Goal: Task Accomplishment & Management: Manage account settings

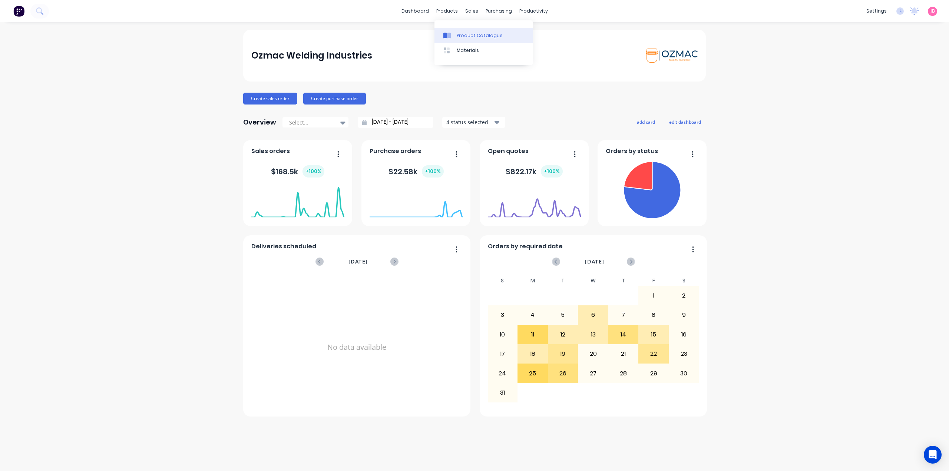
click at [460, 31] on link "Product Catalogue" at bounding box center [483, 35] width 98 height 15
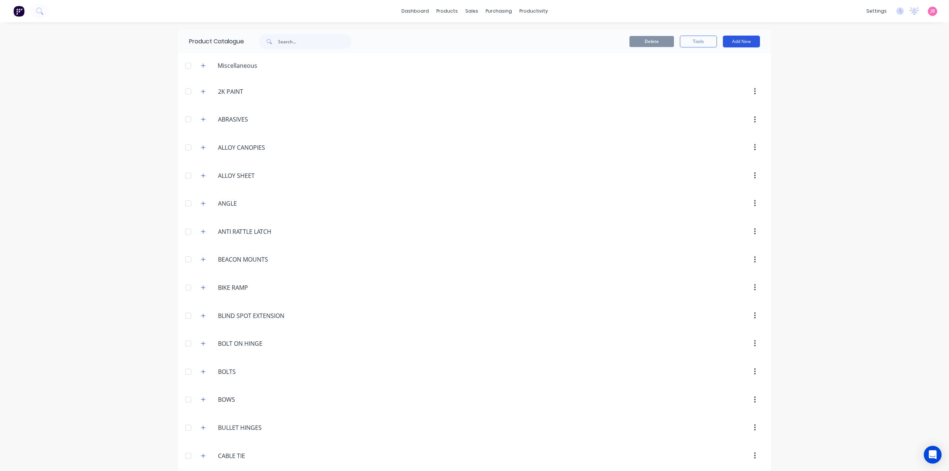
click at [747, 41] on button "Add New" at bounding box center [741, 42] width 37 height 12
click at [706, 73] on div "Product" at bounding box center [724, 75] width 57 height 11
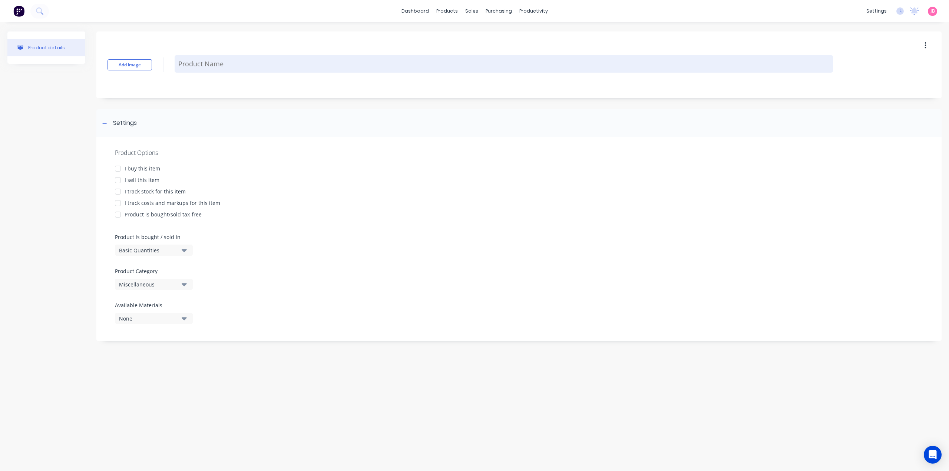
click at [196, 60] on textarea at bounding box center [504, 63] width 658 height 17
type textarea "x"
type textarea "S"
type textarea "x"
type textarea "SP"
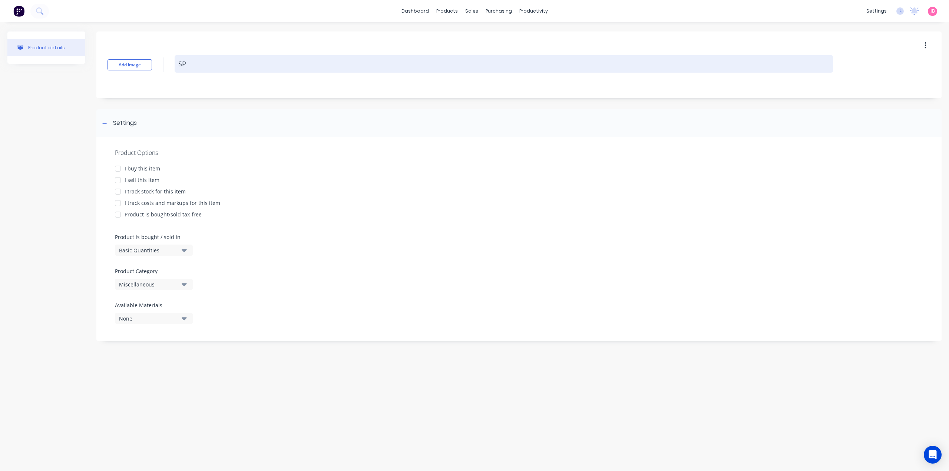
type textarea "x"
type textarea "SPE"
type textarea "x"
type textarea "SPEC"
type textarea "x"
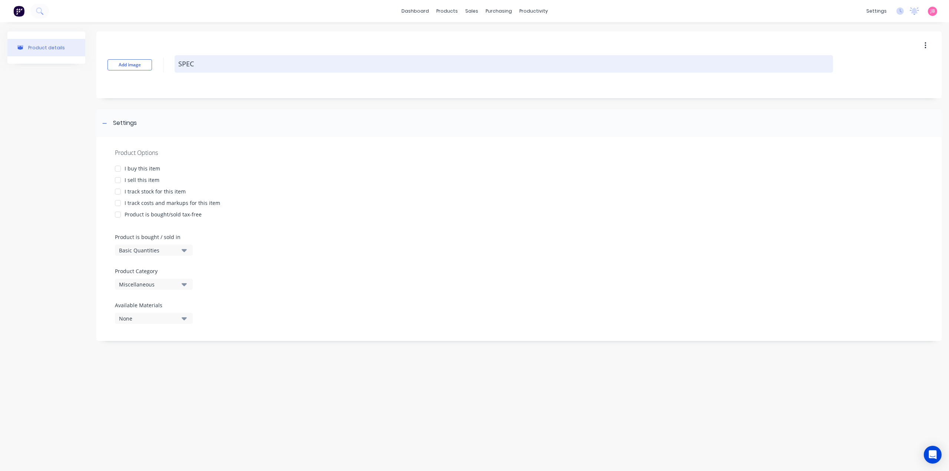
type textarea "SPECI"
type textarea "x"
type textarea "SPECIAL"
type textarea "x"
type textarea "SPECIAL"
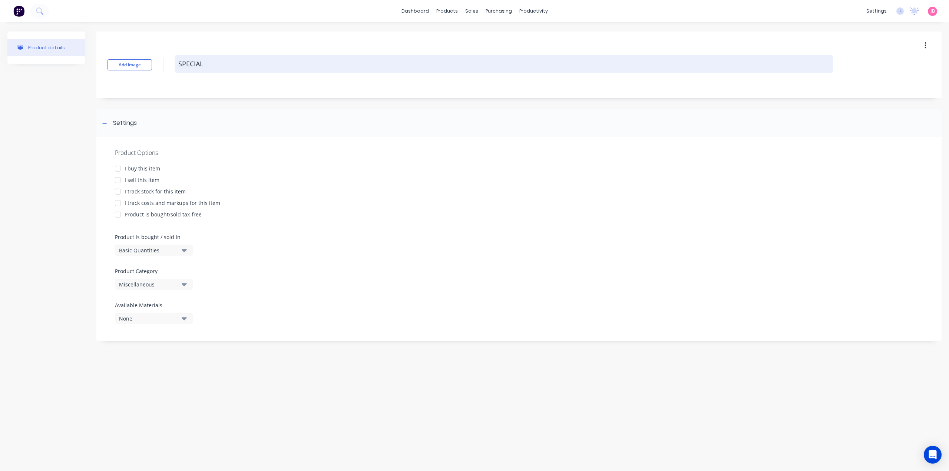
type textarea "x"
type textarea "SPECIAL D"
type textarea "x"
type textarea "SPECIAL DI"
type textarea "x"
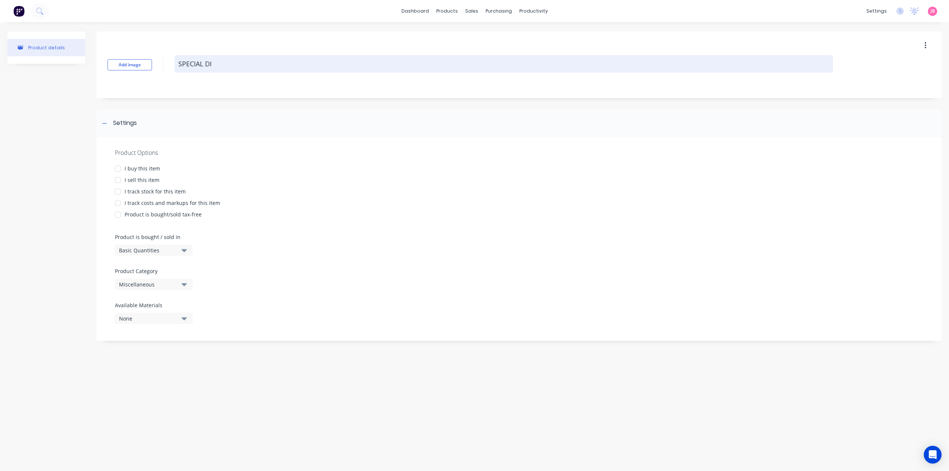
type textarea "SPECIAL DIM"
type textarea "x"
type textarea "SPECIAL DIME"
type textarea "x"
type textarea "SPECIAL DIMEN"
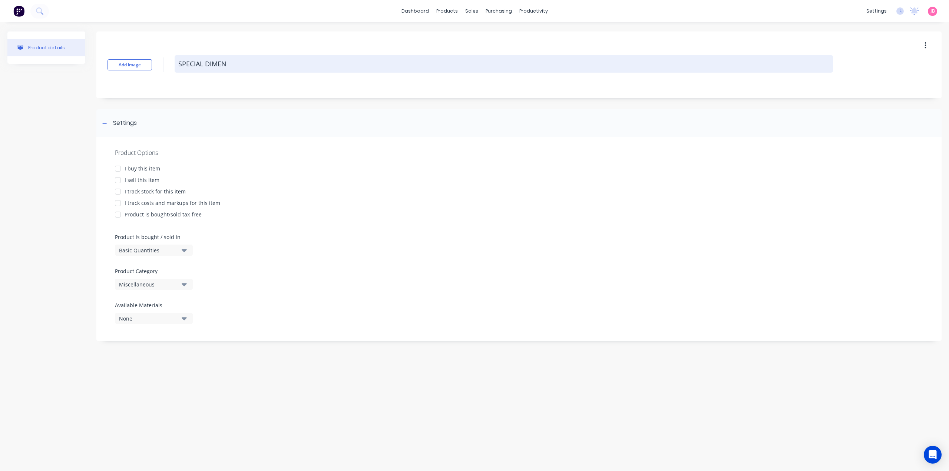
type textarea "x"
type textarea "SPECIAL DIMENS"
type textarea "x"
type textarea "SPECIAL DIMENSI"
type textarea "x"
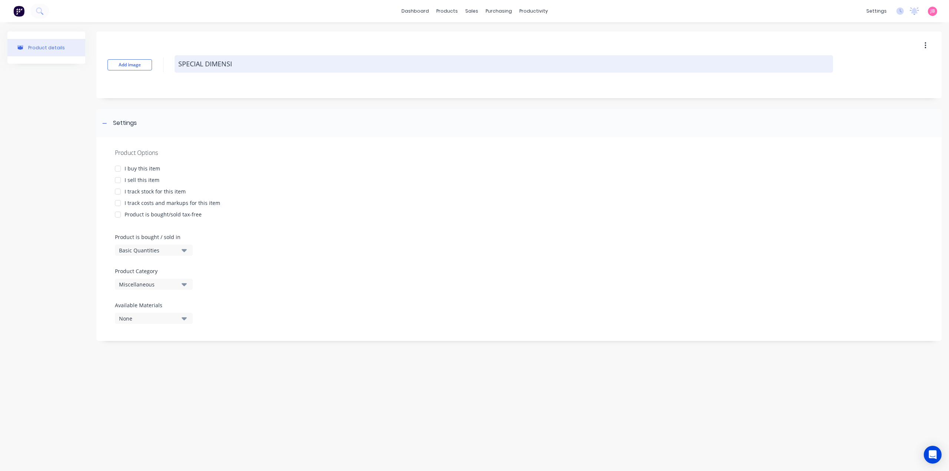
type textarea "SPECIAL DIMENSIO"
type textarea "x"
type textarea "SPECIAL DIMENSION"
type textarea "x"
type textarea "SPECIAL DIMENSIONS"
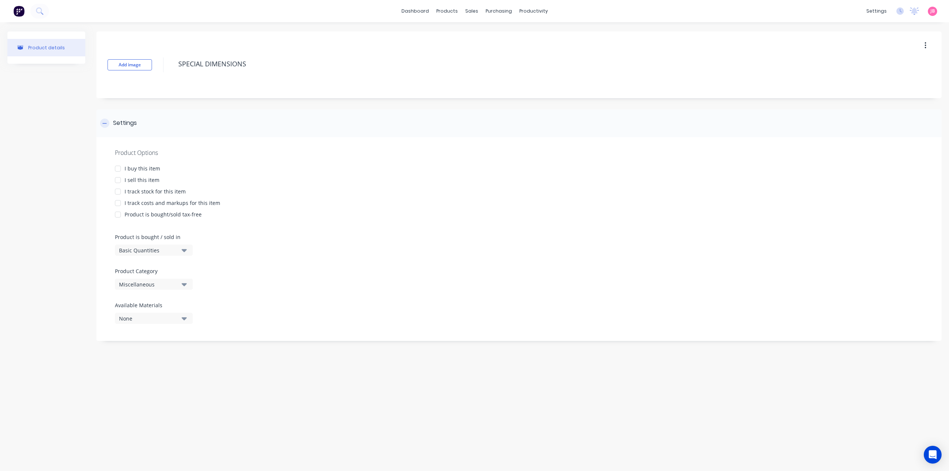
type textarea "x"
type textarea "SPECIAL DIMENSIONS"
click at [205, 132] on div "Settings" at bounding box center [518, 123] width 845 height 28
click at [187, 128] on div "Settings" at bounding box center [518, 123] width 845 height 28
click at [248, 227] on div at bounding box center [519, 227] width 808 height 11
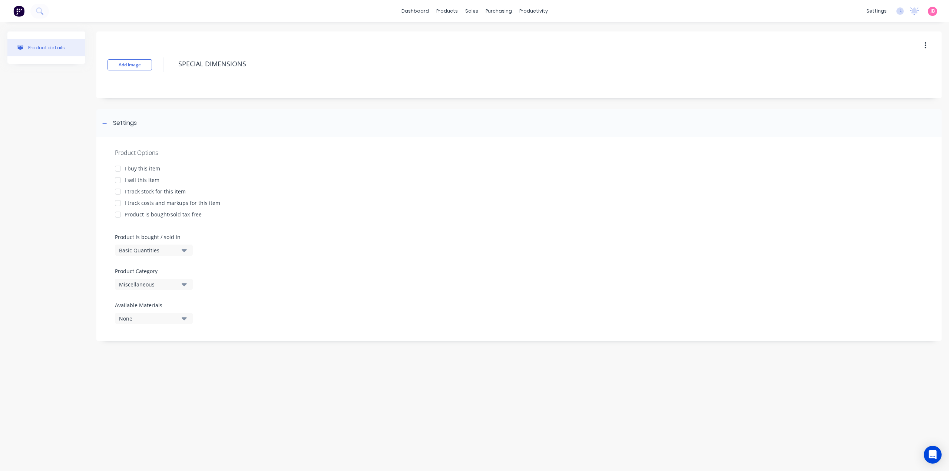
click at [512, 102] on div "Add image SPECIAL DIMENSIONS Settings Product Options I buy this item I sell th…" at bounding box center [518, 189] width 845 height 317
click at [179, 321] on button "None" at bounding box center [154, 318] width 78 height 11
click at [180, 318] on button "None" at bounding box center [154, 318] width 78 height 11
click at [370, 57] on textarea "SPECIAL DIMENSIONS" at bounding box center [504, 63] width 658 height 17
click at [923, 45] on button "button" at bounding box center [924, 45] width 17 height 13
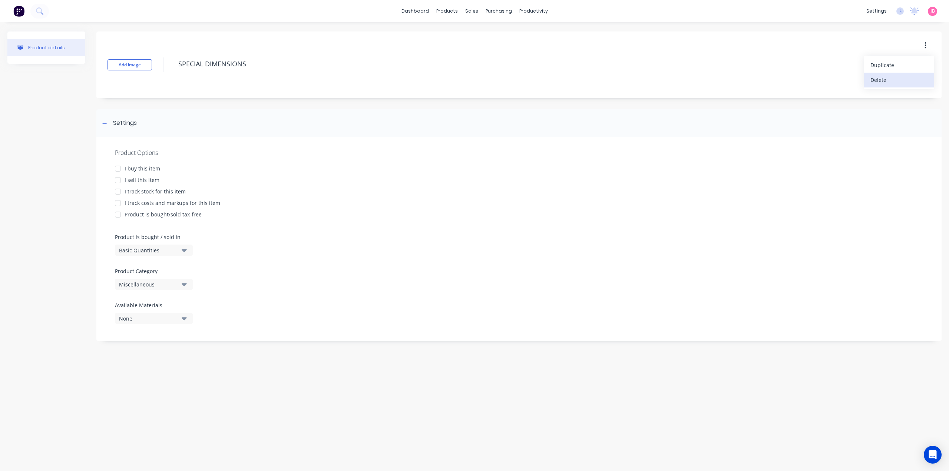
click at [894, 82] on div "Delete" at bounding box center [898, 79] width 57 height 11
type textarea "x"
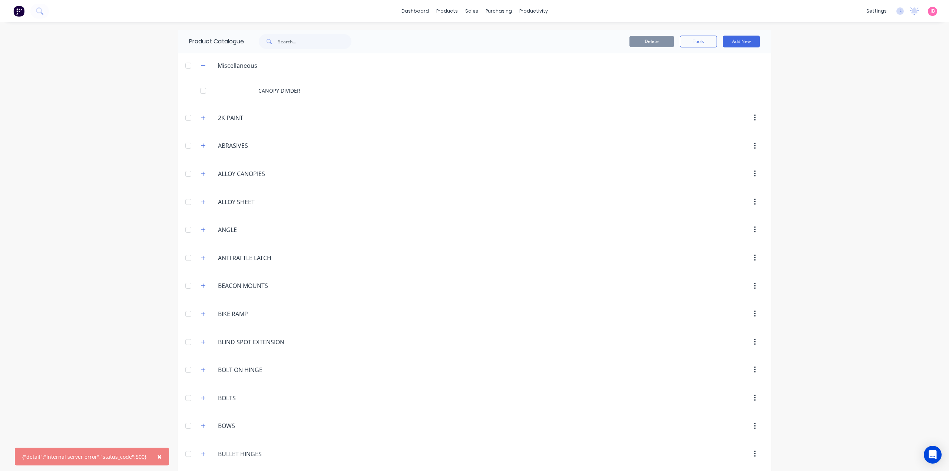
click at [158, 457] on button "×" at bounding box center [159, 457] width 19 height 18
click at [20, 5] on button at bounding box center [19, 11] width 16 height 15
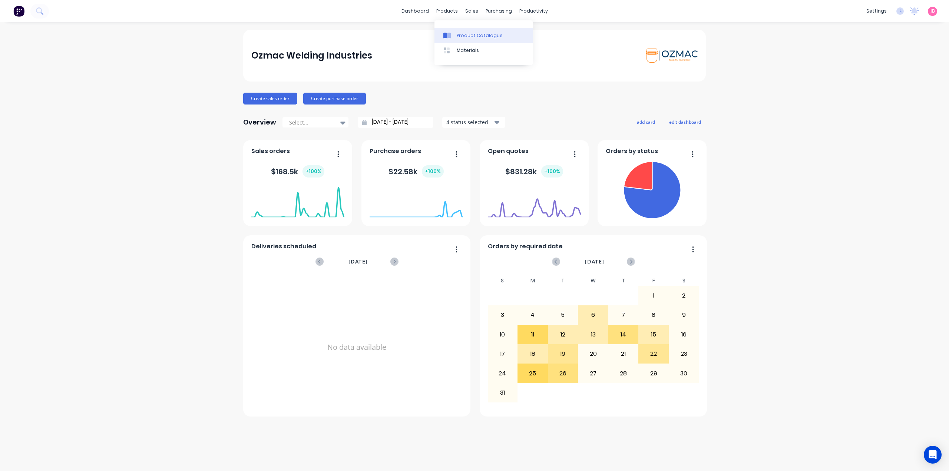
click at [469, 36] on div "Product Catalogue" at bounding box center [479, 35] width 46 height 7
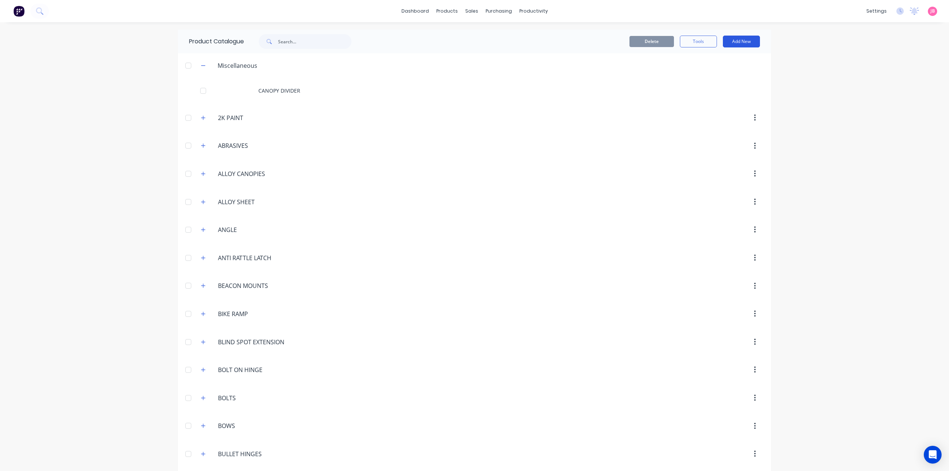
click at [740, 43] on button "Add New" at bounding box center [741, 42] width 37 height 12
click at [707, 89] on div "Product Kit" at bounding box center [724, 90] width 57 height 11
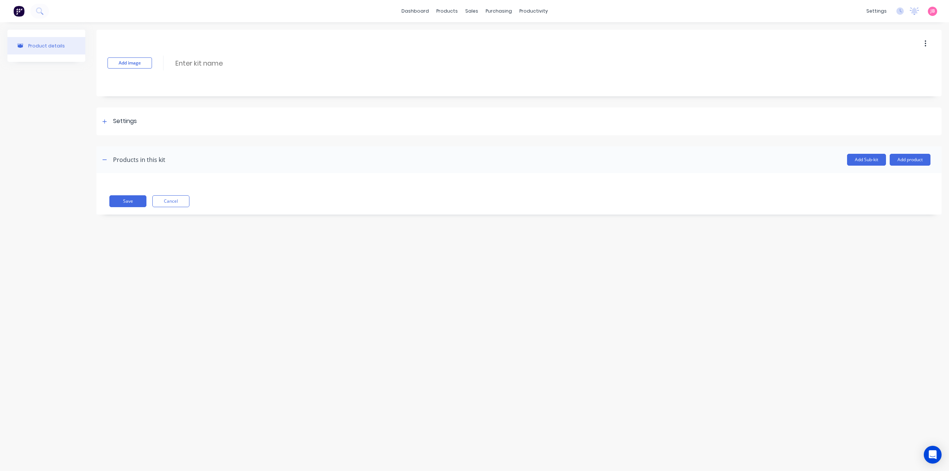
click at [176, 57] on div "Add image Enter kit name" at bounding box center [518, 63] width 845 height 67
click at [182, 63] on input at bounding box center [240, 63] width 131 height 11
type input "SPECIAL DIMENSIONS"
click at [134, 121] on div "Settings" at bounding box center [125, 121] width 24 height 9
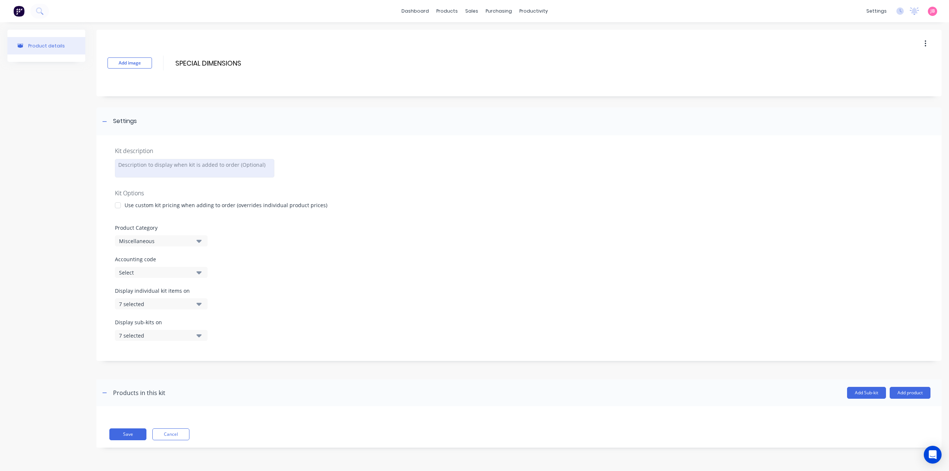
click at [194, 167] on div at bounding box center [194, 168] width 159 height 19
click at [186, 239] on div "Miscellaneous" at bounding box center [155, 241] width 72 height 8
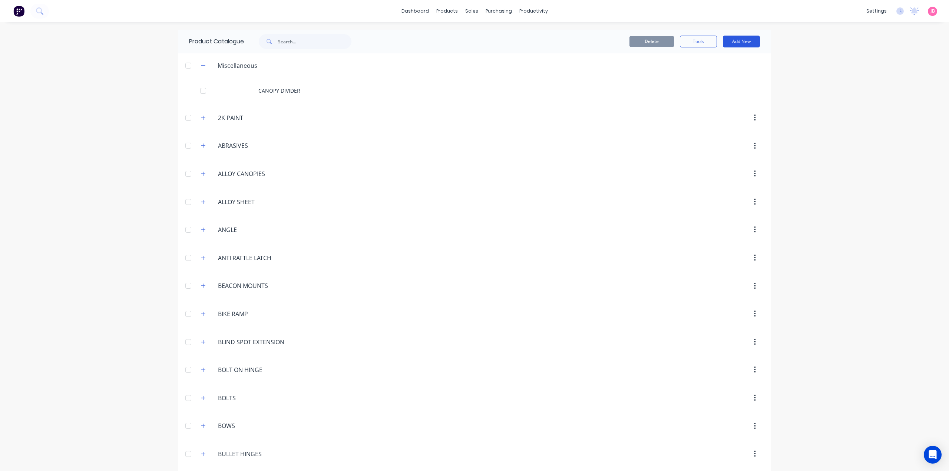
click at [743, 43] on button "Add New" at bounding box center [741, 42] width 37 height 12
click at [713, 59] on div "Category" at bounding box center [724, 60] width 57 height 11
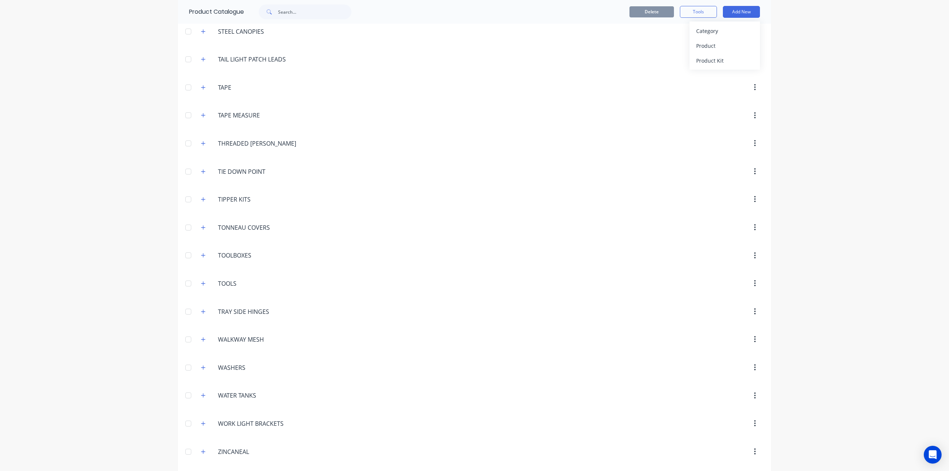
type input "SPECIAL"
click at [746, 13] on button "Add New" at bounding box center [741, 12] width 37 height 12
click at [743, 3] on div "Delete Tools Add New" at bounding box center [570, 12] width 401 height 24
click at [740, 10] on button "Add New" at bounding box center [741, 12] width 37 height 12
click at [721, 54] on button "Product Kit" at bounding box center [724, 60] width 70 height 15
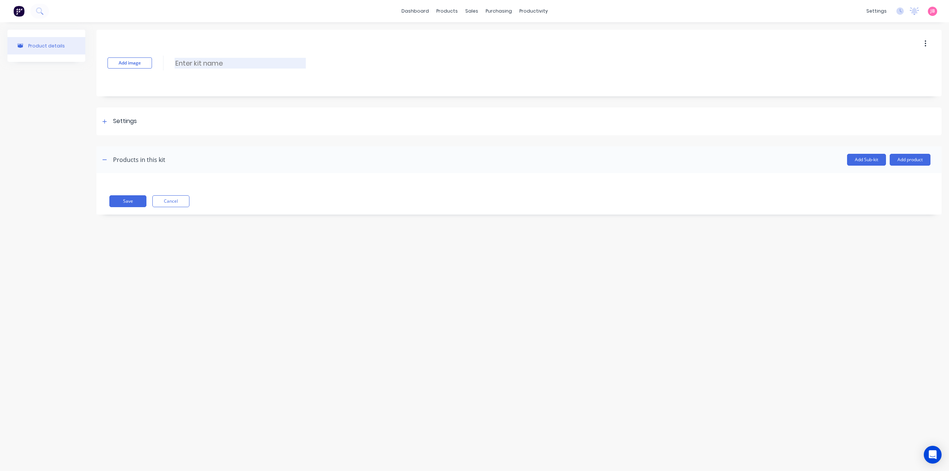
click at [203, 65] on input at bounding box center [240, 63] width 131 height 11
type input "SPECIAL DIMENSIONS"
click at [121, 123] on div "Settings" at bounding box center [125, 121] width 24 height 9
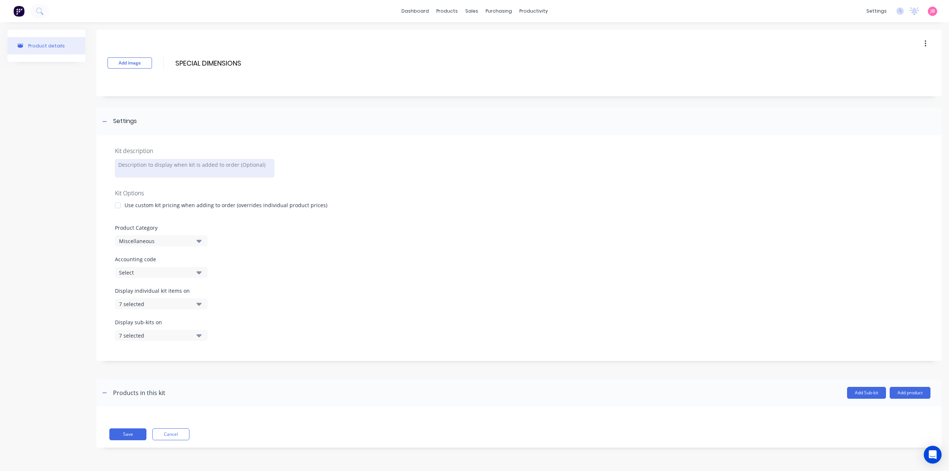
click at [153, 169] on div at bounding box center [194, 168] width 159 height 19
click at [145, 243] on div "Miscellaneous" at bounding box center [155, 241] width 72 height 8
click at [151, 269] on Category "text" at bounding box center [175, 263] width 79 height 15
type Category "SPEC"
click at [150, 283] on div "SPECIAL" at bounding box center [170, 281] width 111 height 15
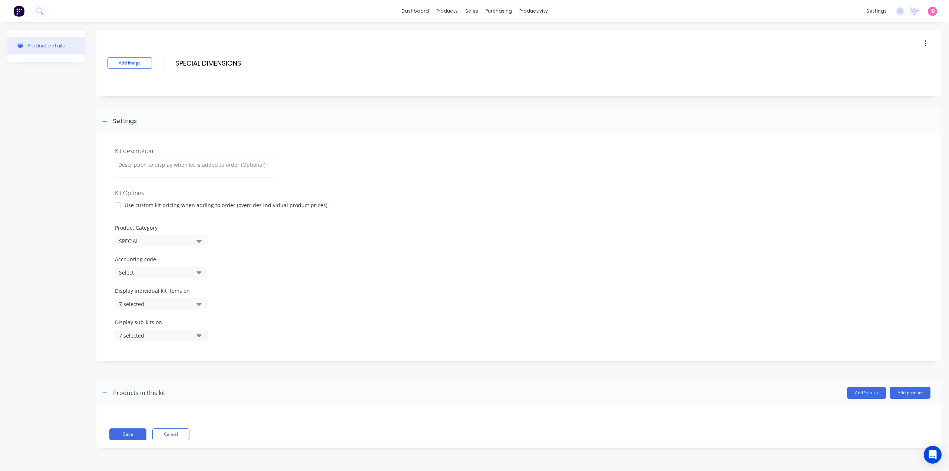
click at [168, 275] on div "Select" at bounding box center [155, 273] width 72 height 8
click at [199, 272] on icon "button" at bounding box center [198, 272] width 5 height 3
click at [197, 303] on icon "button" at bounding box center [198, 304] width 5 height 3
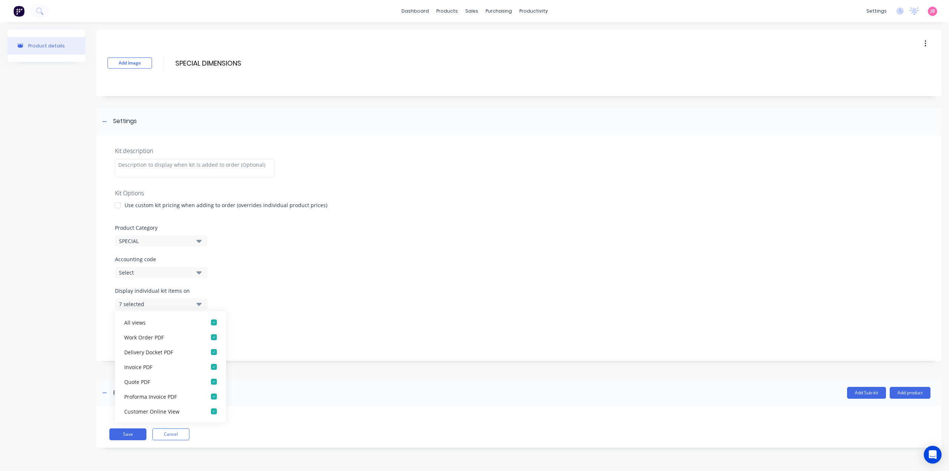
click at [197, 303] on icon "button" at bounding box center [198, 304] width 5 height 3
click at [199, 275] on icon "button" at bounding box center [198, 272] width 5 height 8
click at [197, 306] on icon "button" at bounding box center [198, 304] width 5 height 8
click at [209, 322] on div "button" at bounding box center [213, 322] width 15 height 15
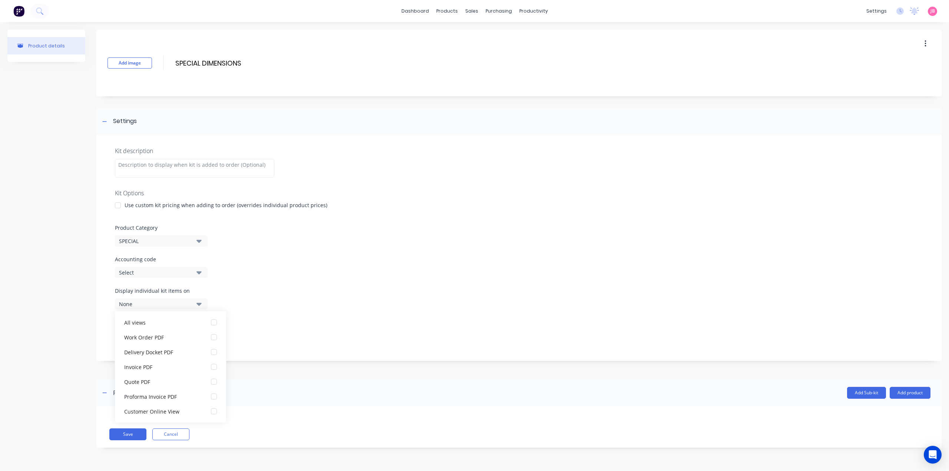
click at [239, 287] on div "Display individual kit items on None" at bounding box center [519, 302] width 808 height 31
click at [231, 292] on div "Display individual kit items on None" at bounding box center [519, 302] width 808 height 31
click at [201, 306] on icon "button" at bounding box center [198, 304] width 5 height 8
click at [203, 334] on button "7 selected" at bounding box center [161, 335] width 93 height 11
drag, startPoint x: 206, startPoint y: 353, endPoint x: 202, endPoint y: 341, distance: 12.4
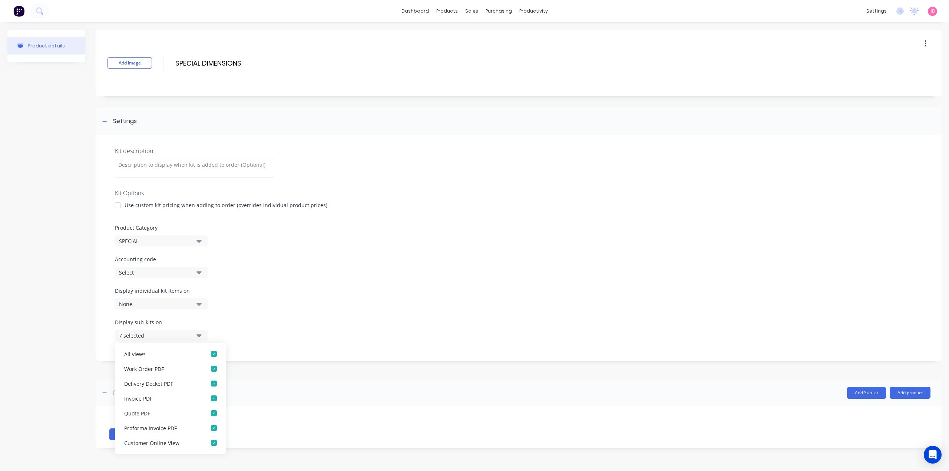
click at [206, 353] on div "button" at bounding box center [213, 353] width 15 height 15
click at [198, 337] on icon "button" at bounding box center [198, 335] width 5 height 8
click at [227, 302] on div "Display individual kit items on None" at bounding box center [519, 302] width 808 height 31
click at [116, 392] on div "Products in this kit" at bounding box center [139, 392] width 52 height 9
click at [308, 117] on div "Settings" at bounding box center [518, 121] width 845 height 28
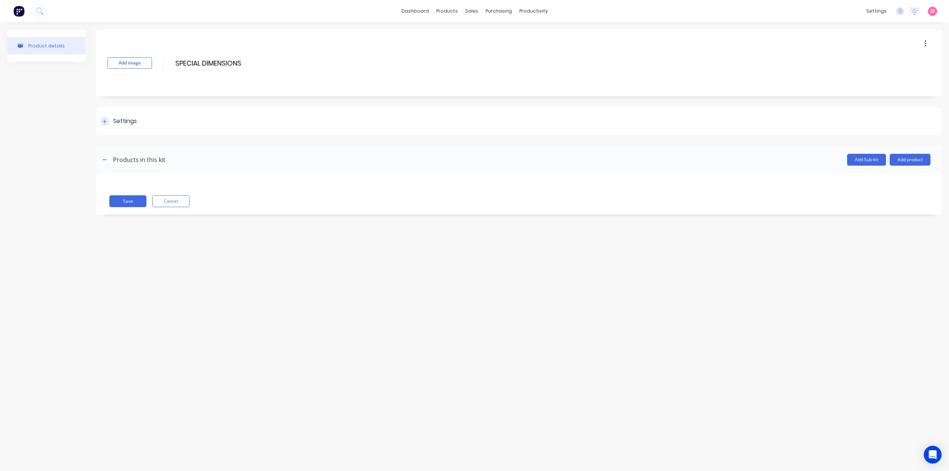
click at [306, 117] on div "Settings" at bounding box center [518, 121] width 845 height 28
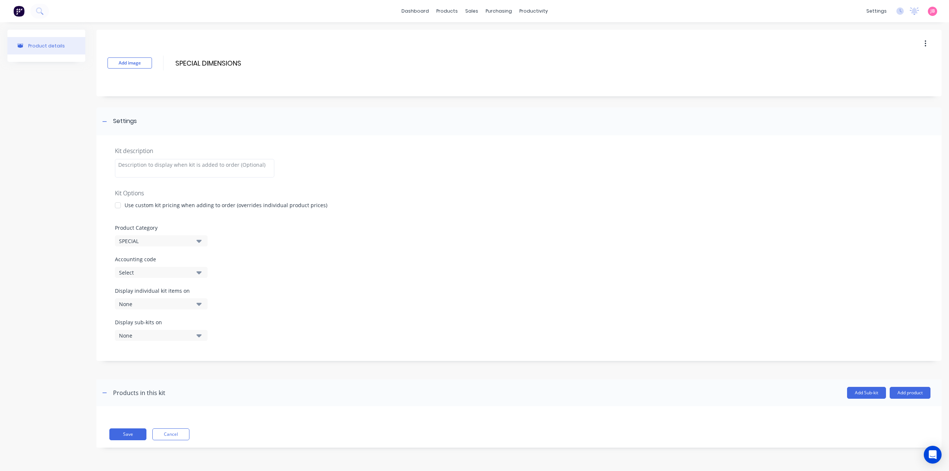
click at [929, 44] on button "button" at bounding box center [924, 43] width 17 height 13
click at [893, 73] on div "Delete" at bounding box center [898, 78] width 57 height 11
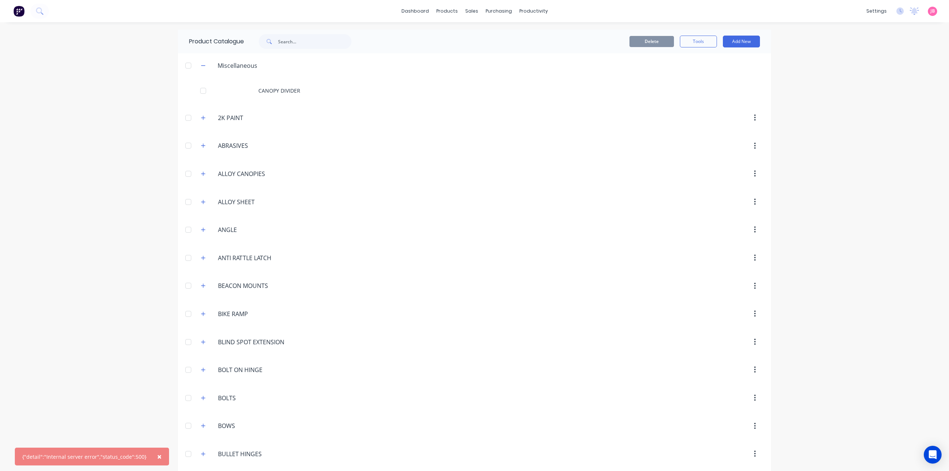
click at [157, 458] on span "×" at bounding box center [159, 456] width 4 height 10
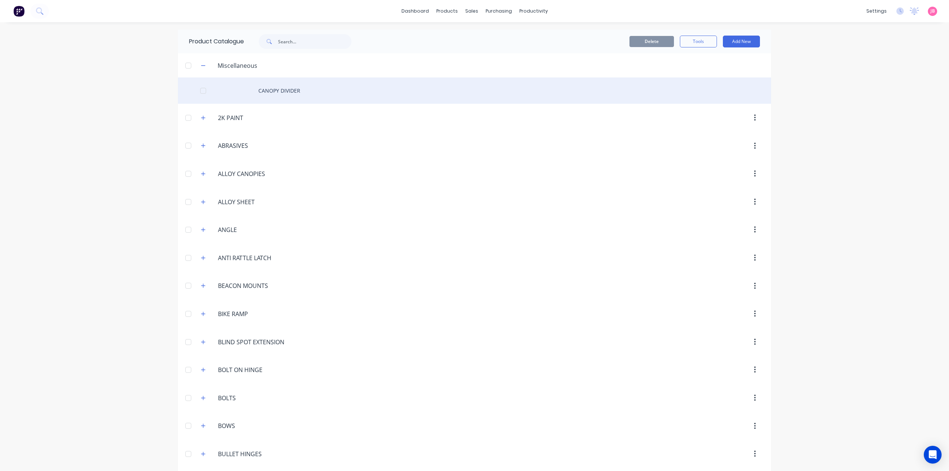
click at [200, 88] on div at bounding box center [203, 90] width 15 height 15
click at [202, 89] on div at bounding box center [203, 90] width 15 height 15
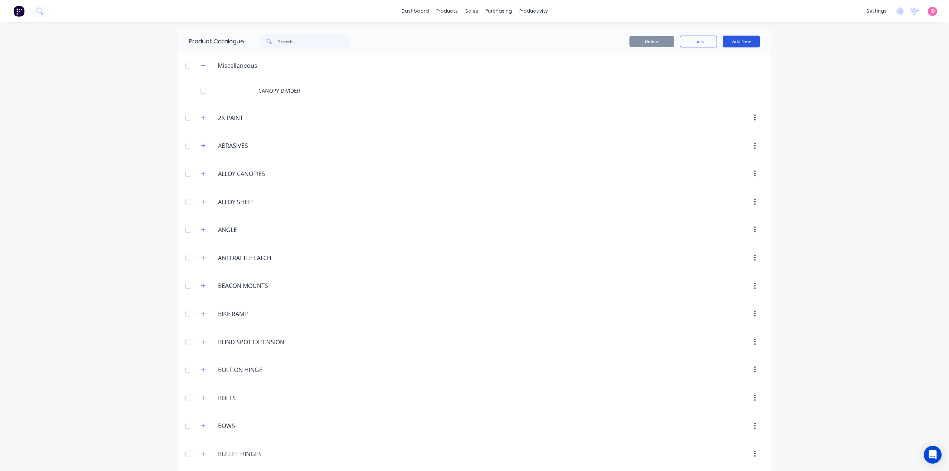
click at [749, 43] on button "Add New" at bounding box center [741, 42] width 37 height 12
click at [728, 86] on div "Product Kit" at bounding box center [724, 90] width 57 height 11
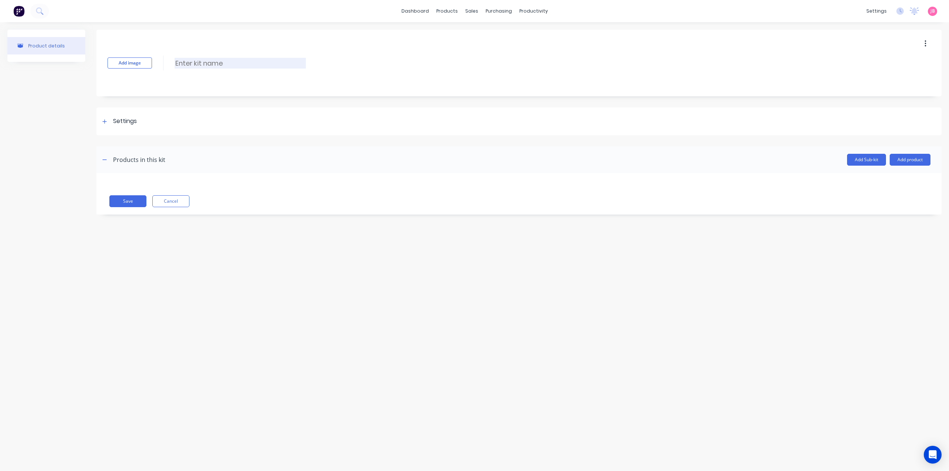
click at [272, 64] on input at bounding box center [240, 63] width 131 height 11
type input "SPECIAL DIMENSIONS"
click at [276, 77] on div "Add image SPECIAL DIMENSIONS SPECIAL DIMENSIONS Enter kit name" at bounding box center [518, 63] width 845 height 67
click at [105, 121] on icon at bounding box center [105, 121] width 4 height 4
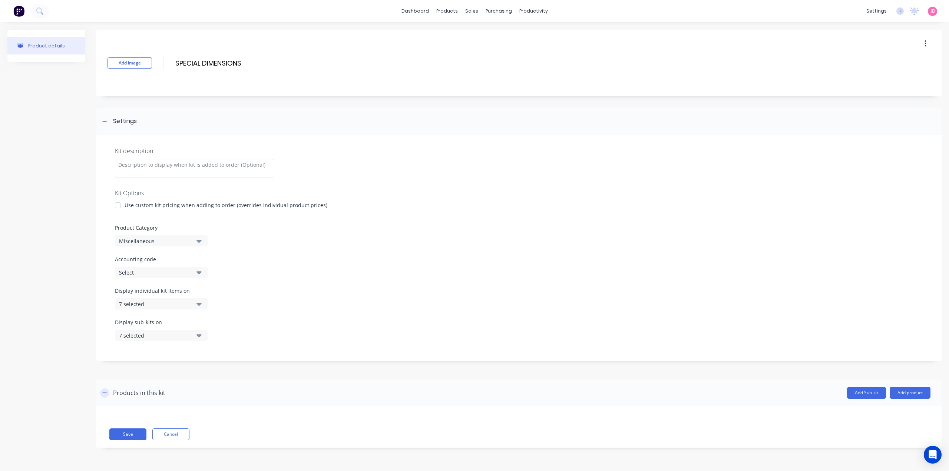
click at [104, 394] on icon "button" at bounding box center [104, 392] width 4 height 5
click at [104, 394] on icon "button" at bounding box center [105, 393] width 4 height 4
click at [916, 395] on button "Add product" at bounding box center [909, 393] width 41 height 12
click at [831, 349] on div "Display sub-kits on 7 selected" at bounding box center [519, 333] width 808 height 31
click at [309, 322] on div "Display sub-kits on 7 selected" at bounding box center [519, 333] width 808 height 31
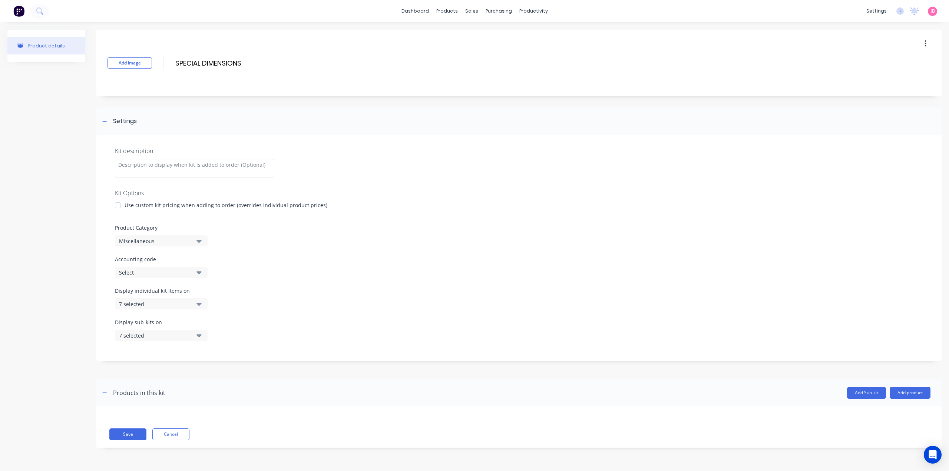
click at [122, 203] on div at bounding box center [117, 205] width 15 height 15
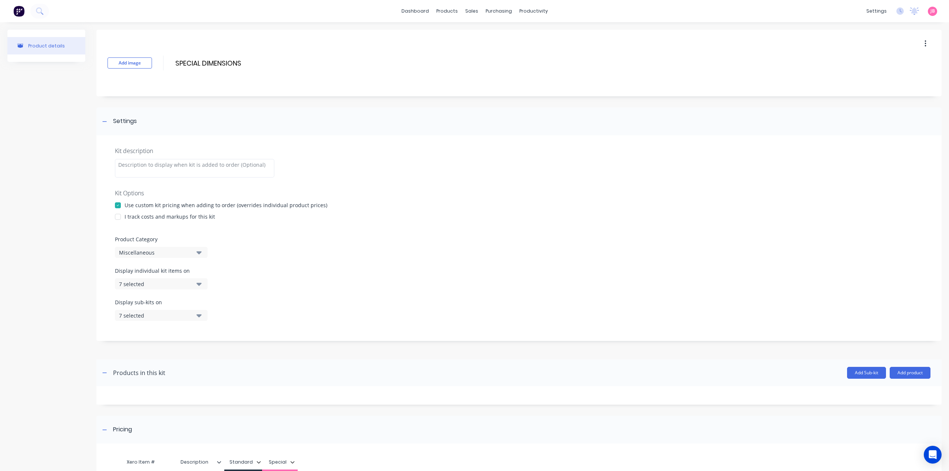
click at [196, 283] on button "7 selected" at bounding box center [161, 283] width 93 height 11
drag, startPoint x: 208, startPoint y: 303, endPoint x: 207, endPoint y: 291, distance: 11.5
click at [209, 303] on div "button" at bounding box center [213, 302] width 15 height 15
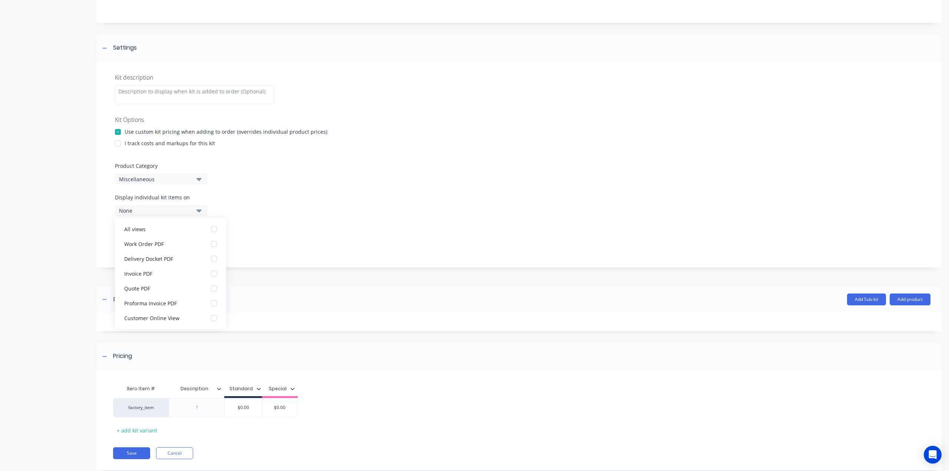
scroll to position [74, 0]
click at [259, 182] on div "Product Category Miscellaneous" at bounding box center [519, 172] width 808 height 23
click at [195, 243] on button "7 selected" at bounding box center [161, 241] width 93 height 11
click at [209, 259] on div "button" at bounding box center [213, 259] width 15 height 15
click at [238, 217] on div "Display individual kit items on None" at bounding box center [519, 208] width 808 height 31
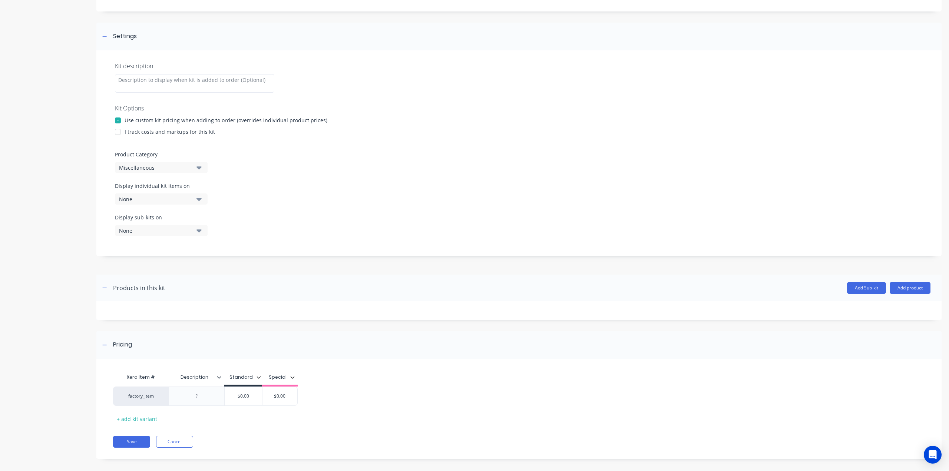
scroll to position [90, 0]
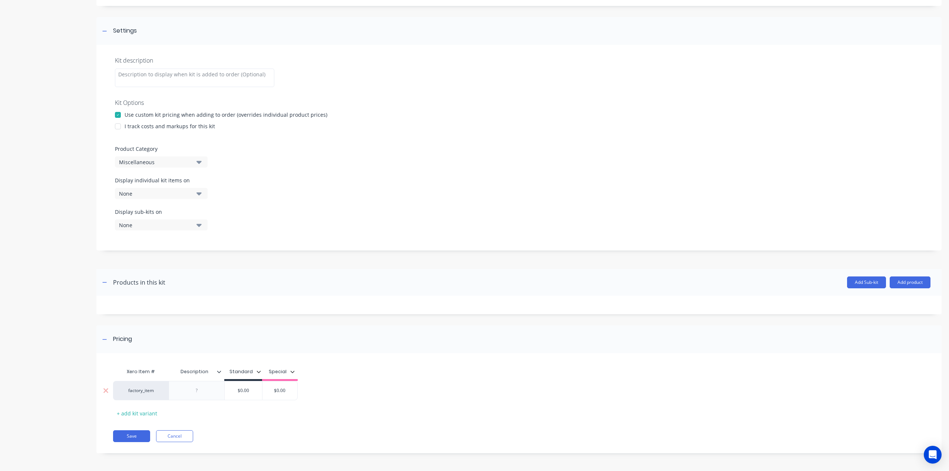
click at [199, 392] on div at bounding box center [196, 391] width 37 height 10
click at [422, 365] on div "Xero Item # Description Standard Special factory_item SPECIAL DIMENSIONS - $0.0…" at bounding box center [514, 393] width 803 height 59
click at [137, 435] on button "Save" at bounding box center [131, 436] width 37 height 12
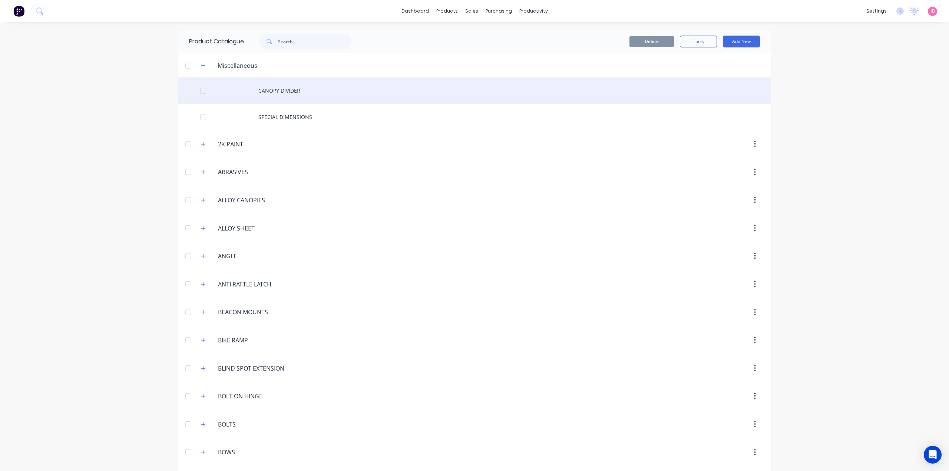
click at [276, 91] on div "CANOPY DIVIDER" at bounding box center [474, 90] width 593 height 26
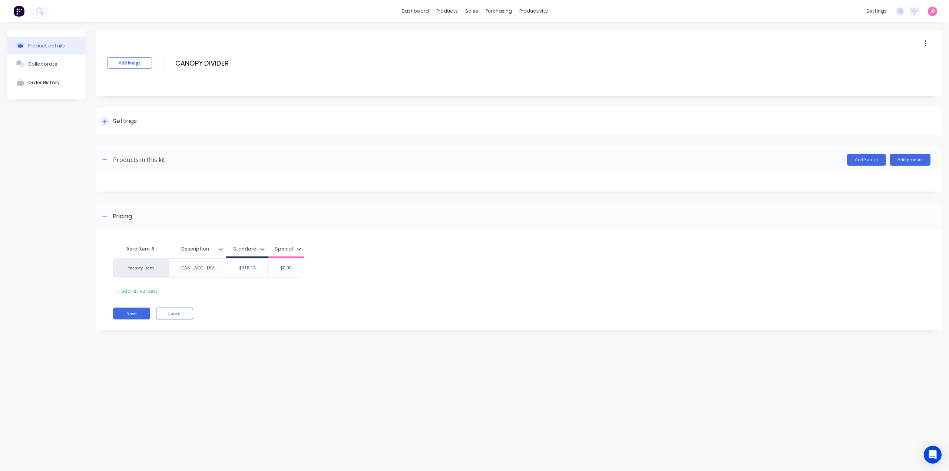
click at [133, 117] on div "Settings" at bounding box center [125, 121] width 24 height 9
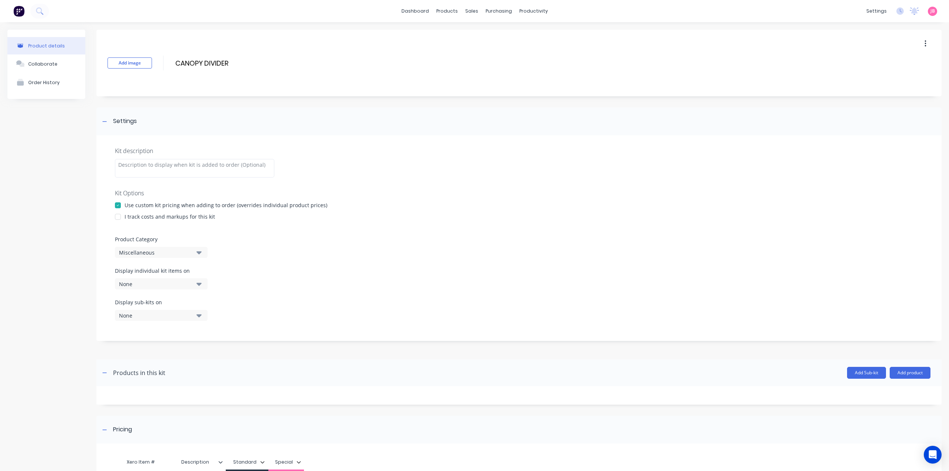
click at [149, 253] on div "Miscellaneous" at bounding box center [155, 253] width 72 height 8
click at [163, 277] on Category "text" at bounding box center [175, 274] width 79 height 15
type Category "CA"
click at [149, 320] on div "CANOPY ACCESSORIES" at bounding box center [170, 322] width 111 height 15
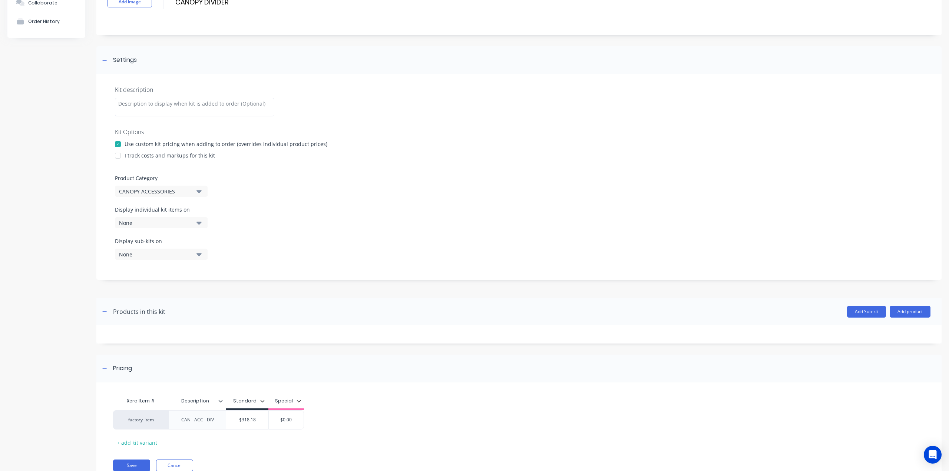
scroll to position [90, 0]
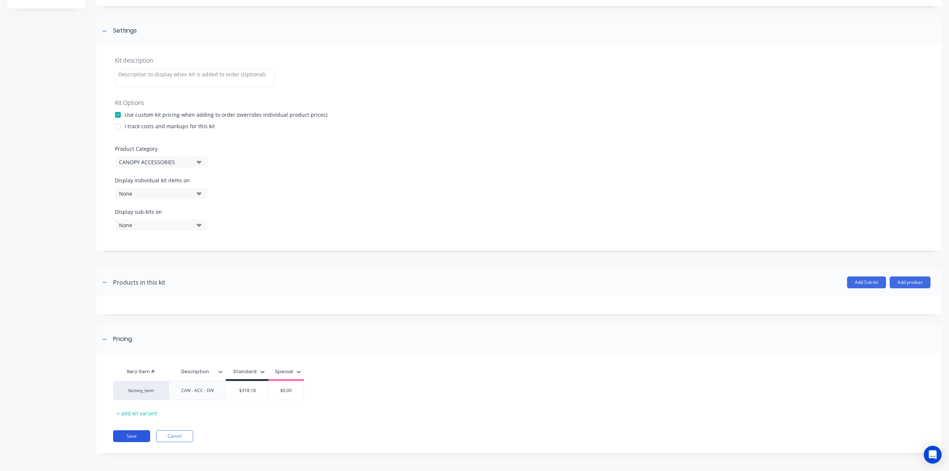
click at [137, 435] on button "Save" at bounding box center [131, 436] width 37 height 12
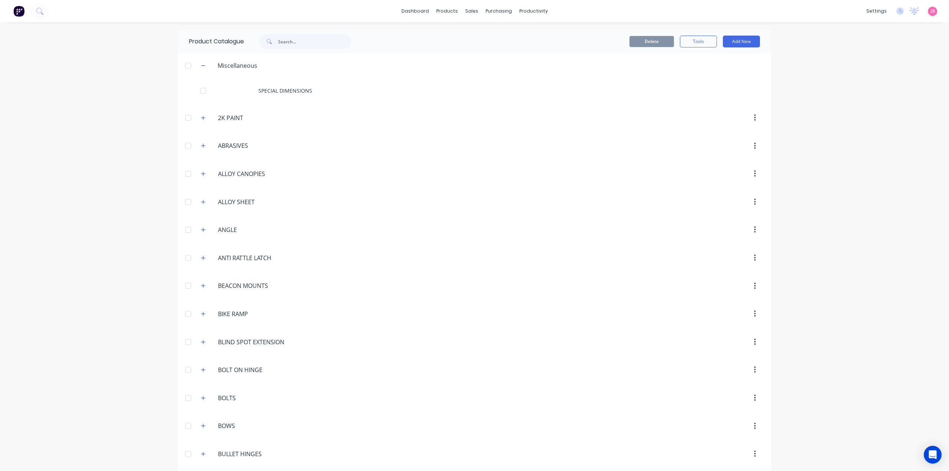
click at [52, 102] on div "dashboard products sales purchasing productivity dashboard products Product Cat…" at bounding box center [474, 235] width 949 height 471
click at [201, 116] on icon "button" at bounding box center [203, 117] width 4 height 5
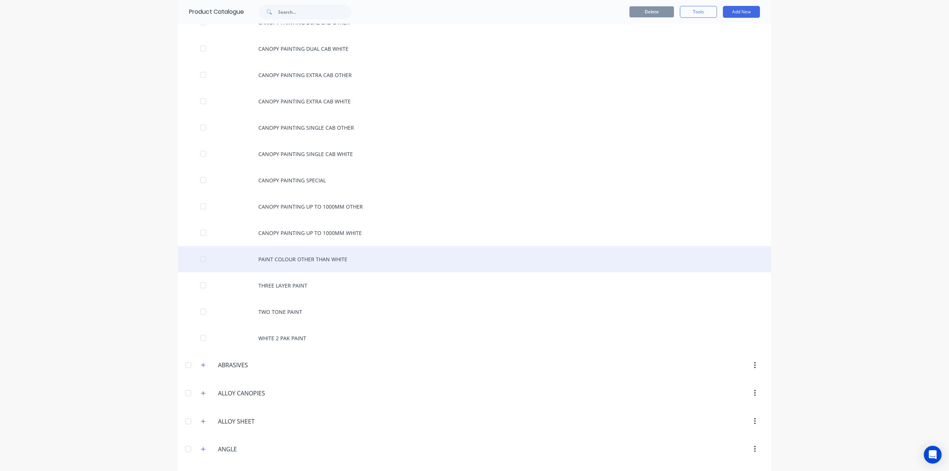
scroll to position [111, 0]
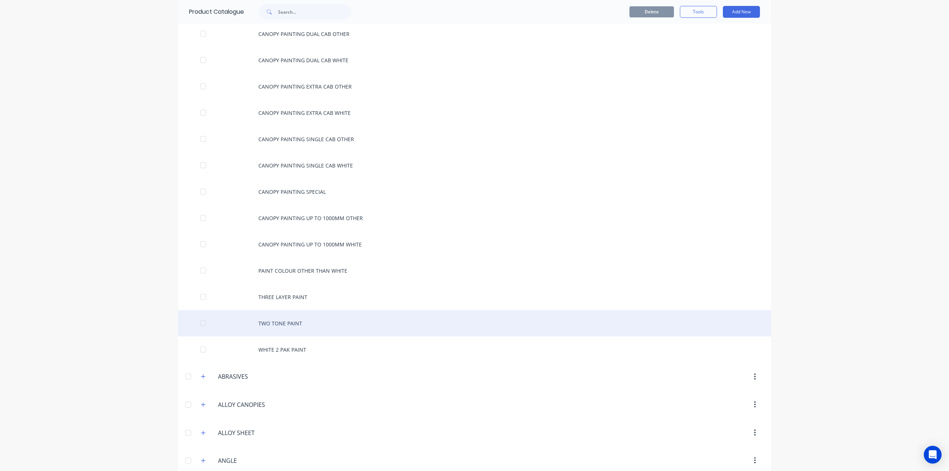
click at [267, 319] on div "TWO TONE PAINT" at bounding box center [474, 323] width 593 height 26
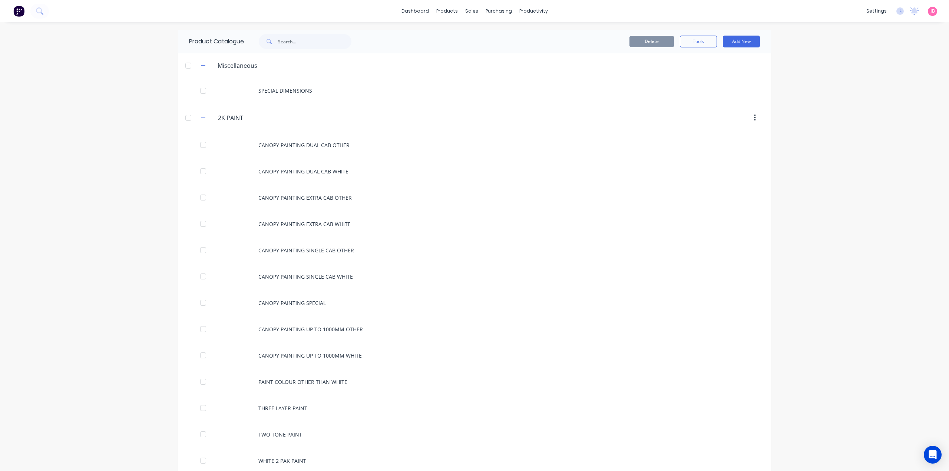
click at [150, 122] on div "dashboard products sales purchasing productivity dashboard products Product Cat…" at bounding box center [474, 235] width 949 height 471
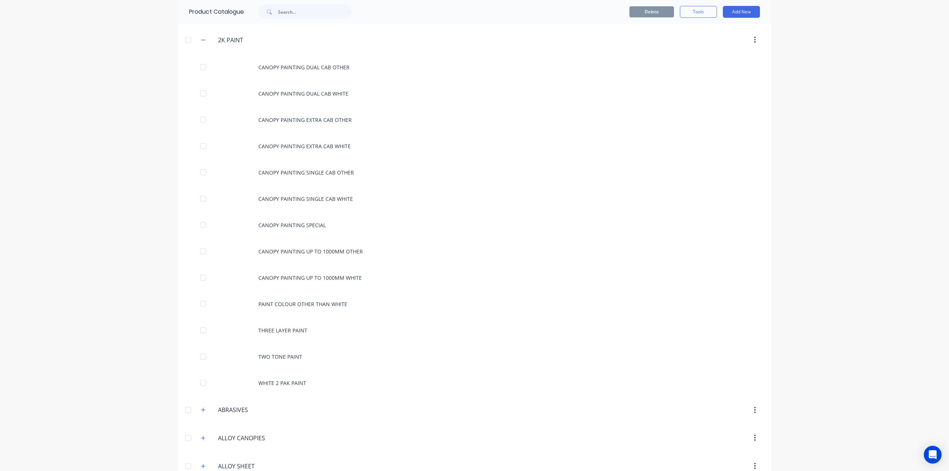
scroll to position [148, 0]
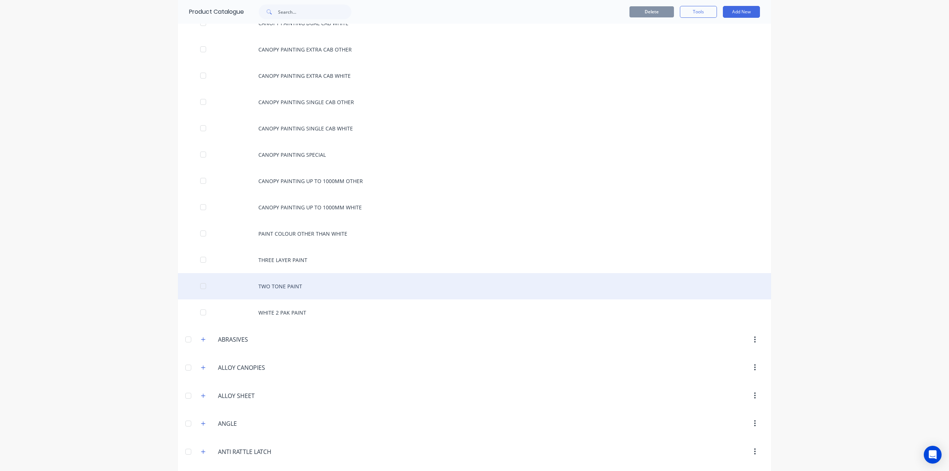
click at [286, 283] on div "TWO TONE PAINT" at bounding box center [474, 286] width 593 height 26
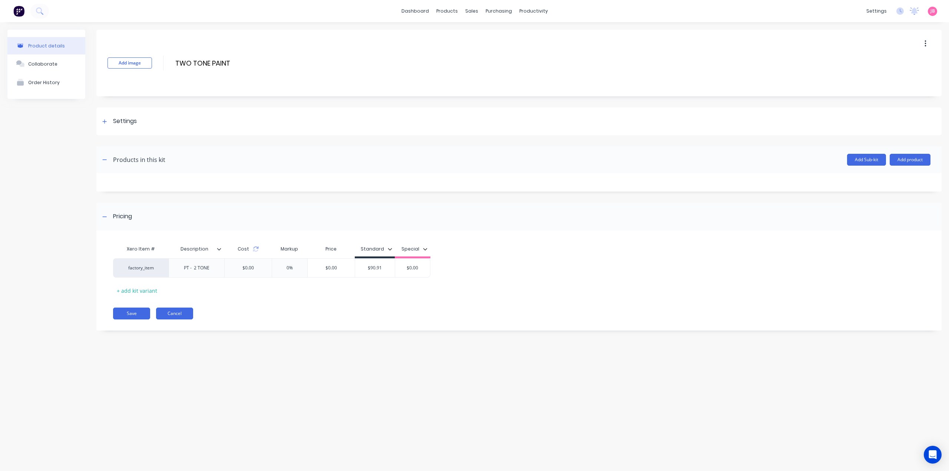
click at [190, 310] on button "Cancel" at bounding box center [174, 314] width 37 height 12
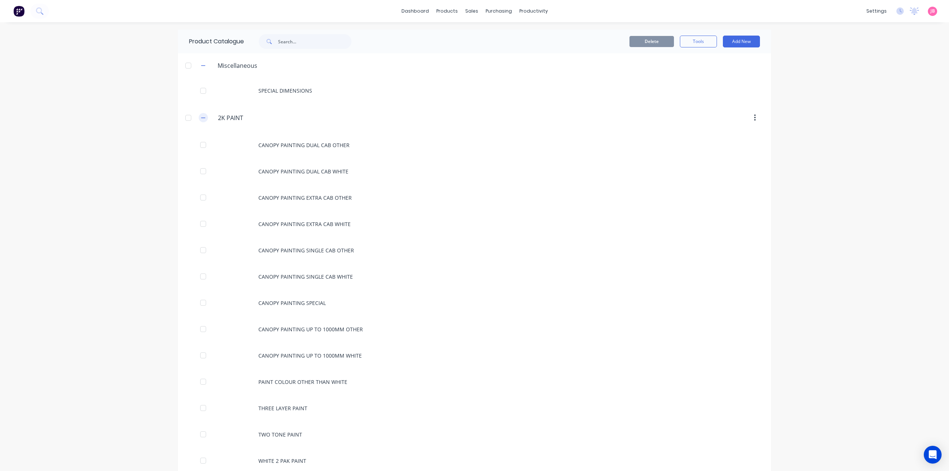
click at [201, 117] on icon "button" at bounding box center [203, 117] width 4 height 0
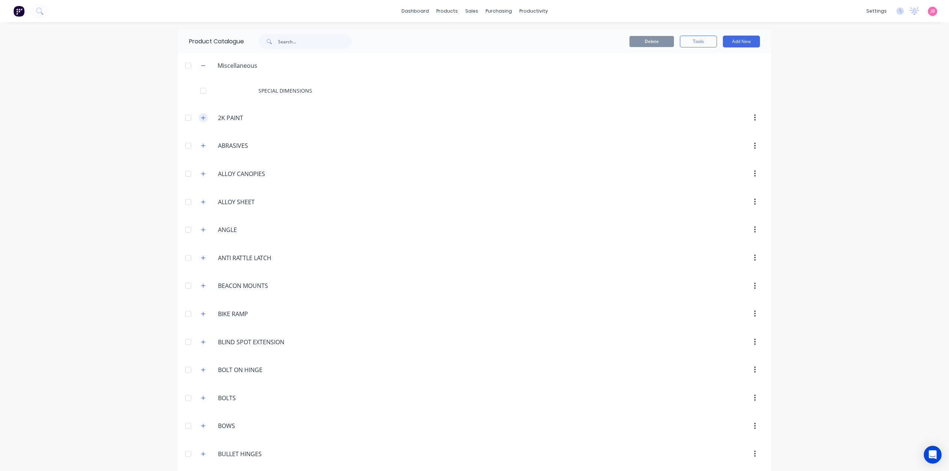
click at [201, 117] on icon "button" at bounding box center [203, 117] width 4 height 5
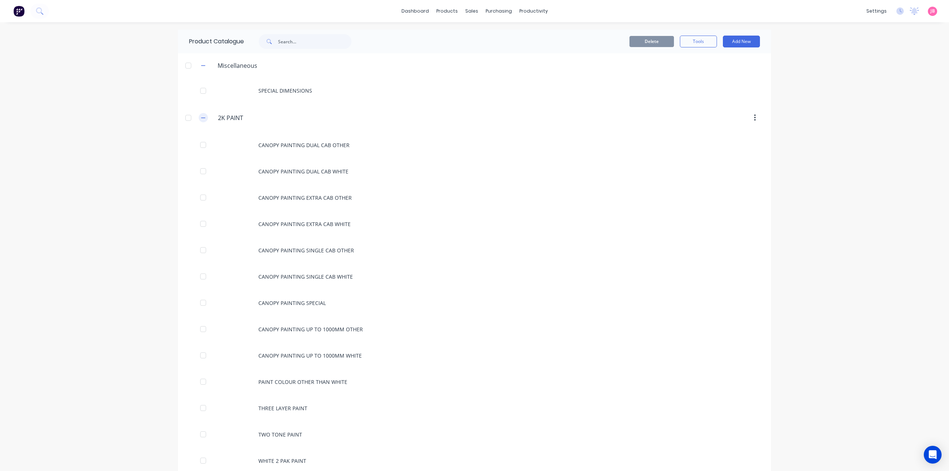
click at [201, 117] on icon "button" at bounding box center [203, 117] width 4 height 0
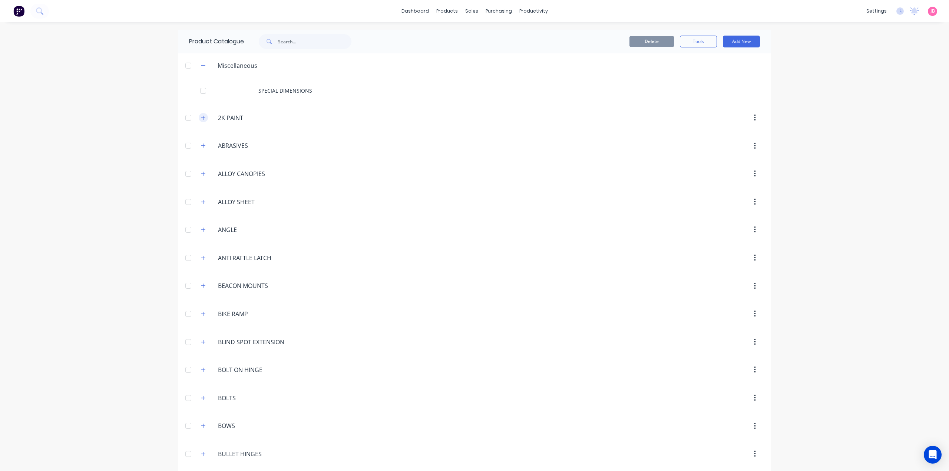
click at [201, 118] on icon "button" at bounding box center [203, 117] width 4 height 5
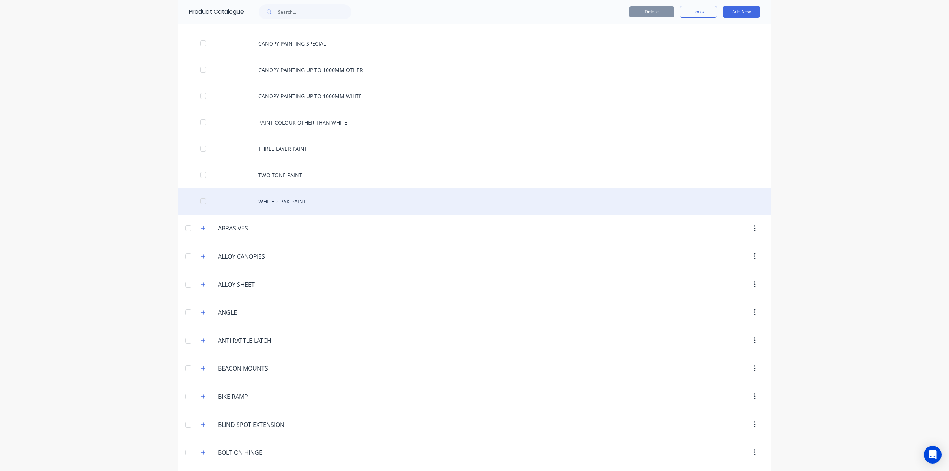
scroll to position [222, 0]
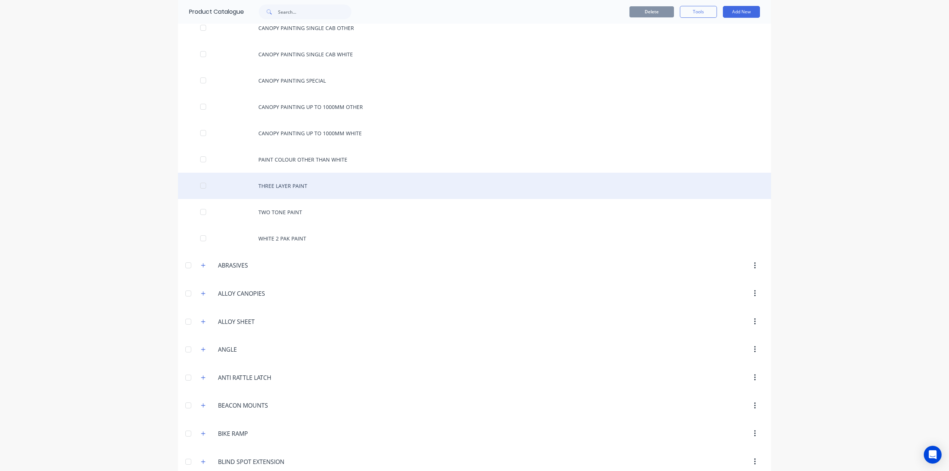
click at [284, 182] on div "THREE LAYER PAINT" at bounding box center [474, 186] width 593 height 26
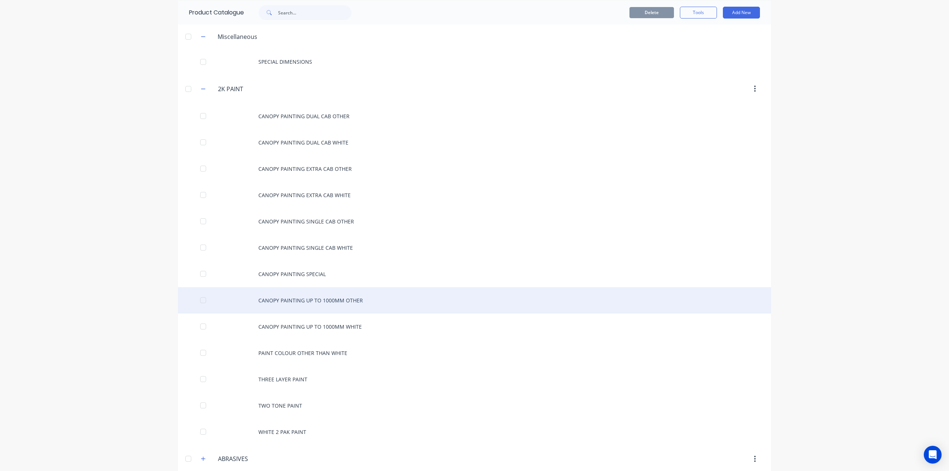
scroll to position [74, 0]
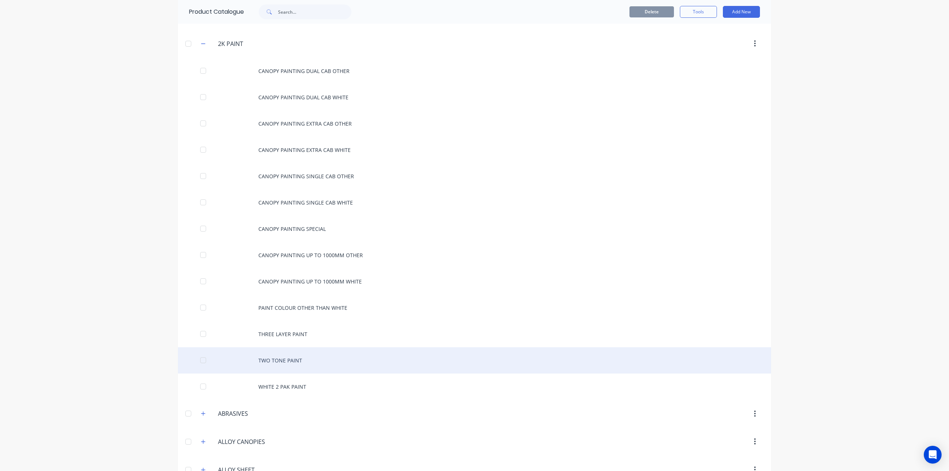
click at [285, 357] on div "TWO TONE PAINT" at bounding box center [474, 360] width 593 height 26
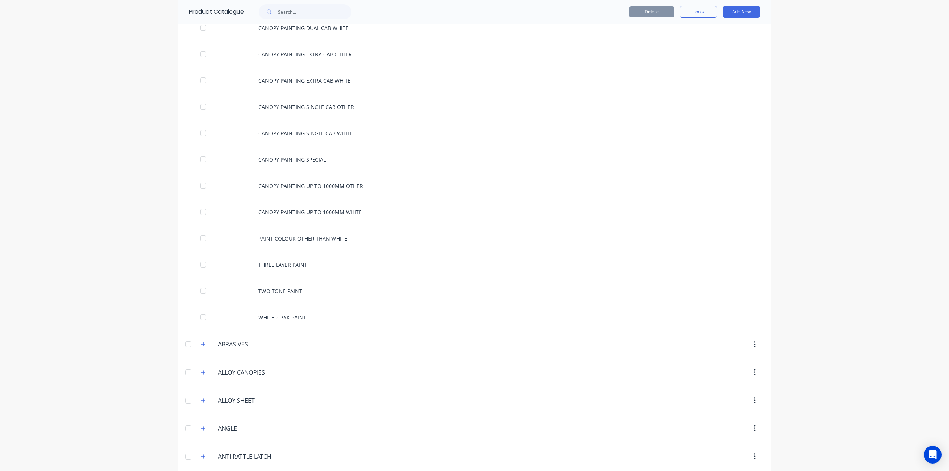
scroll to position [148, 0]
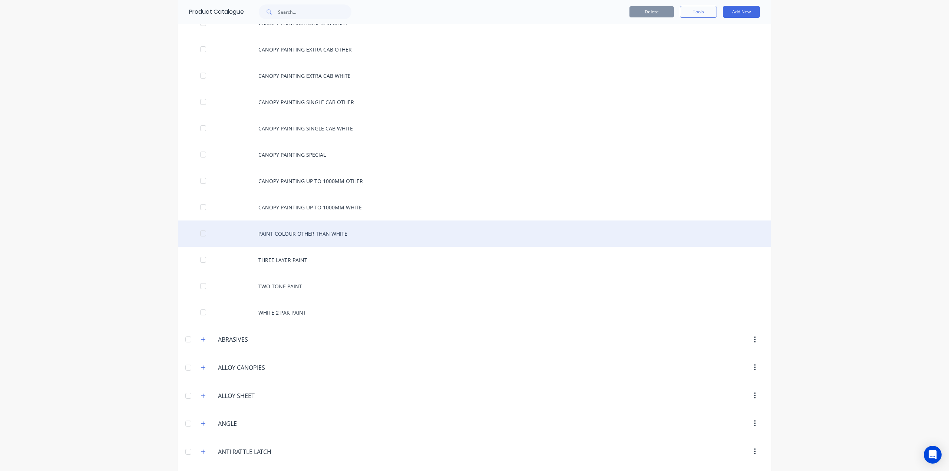
click at [610, 234] on div "PAINT COLOUR OTHER THAN WHITE" at bounding box center [474, 233] width 593 height 26
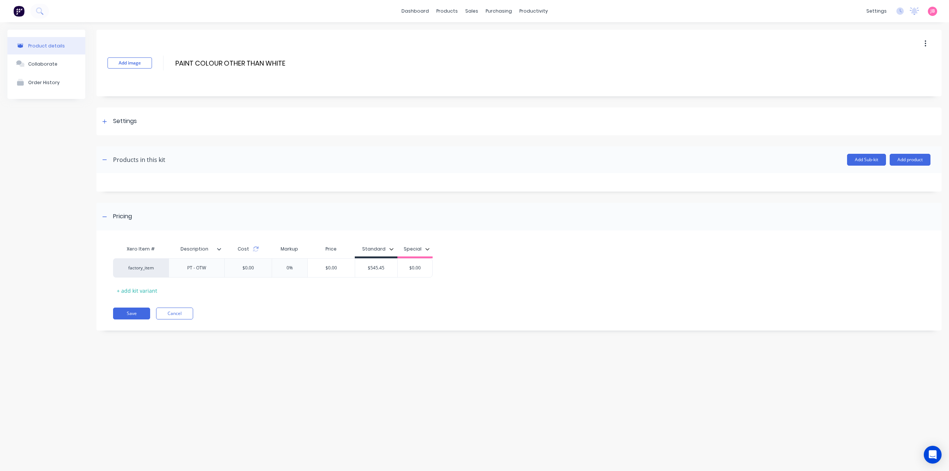
click at [535, 195] on div "Add image PAINT COLOUR OTHER THAN WHITE PAINT COLOUR OTHER THAN WHITE Enter kit…" at bounding box center [518, 186] width 845 height 312
click at [229, 196] on div "Add image PAINT COLOUR OTHER THAN WHITE PAINT COLOUR OTHER THAN WHITE Enter kit…" at bounding box center [518, 186] width 845 height 312
click at [182, 312] on button "Cancel" at bounding box center [174, 314] width 37 height 12
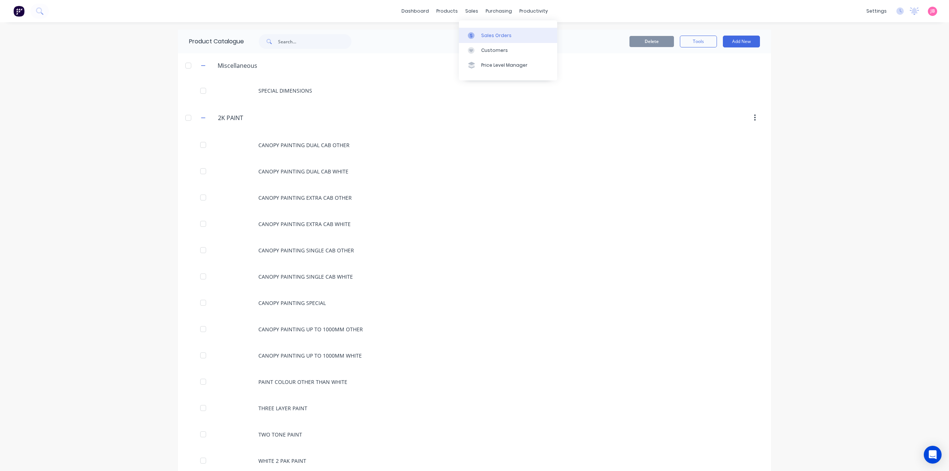
click at [487, 31] on link "Sales Orders" at bounding box center [508, 35] width 98 height 15
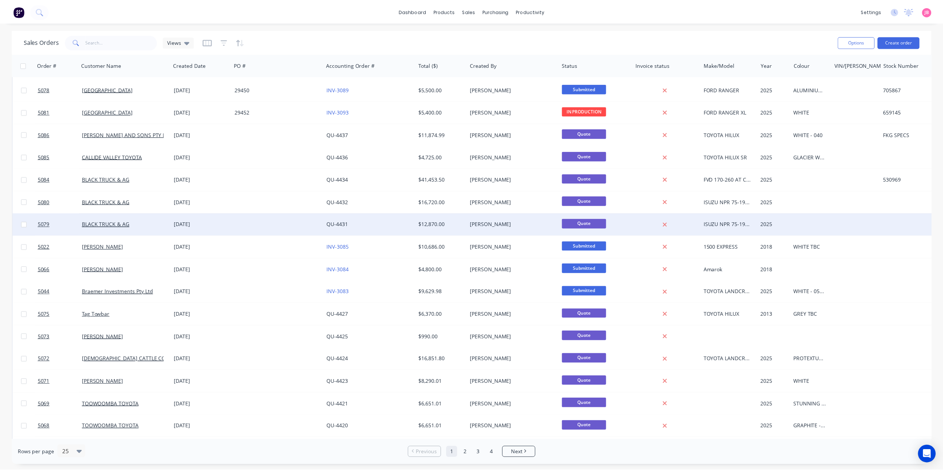
scroll to position [202, 0]
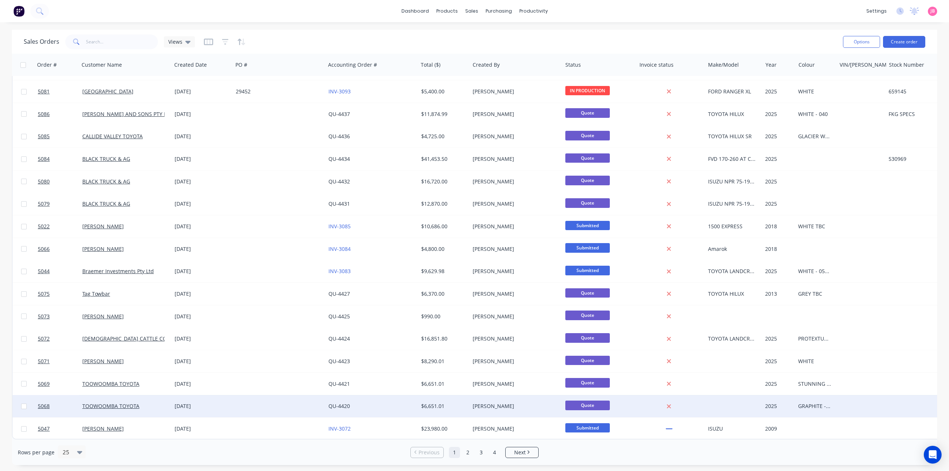
click at [357, 403] on div "QU-4420" at bounding box center [369, 405] width 82 height 7
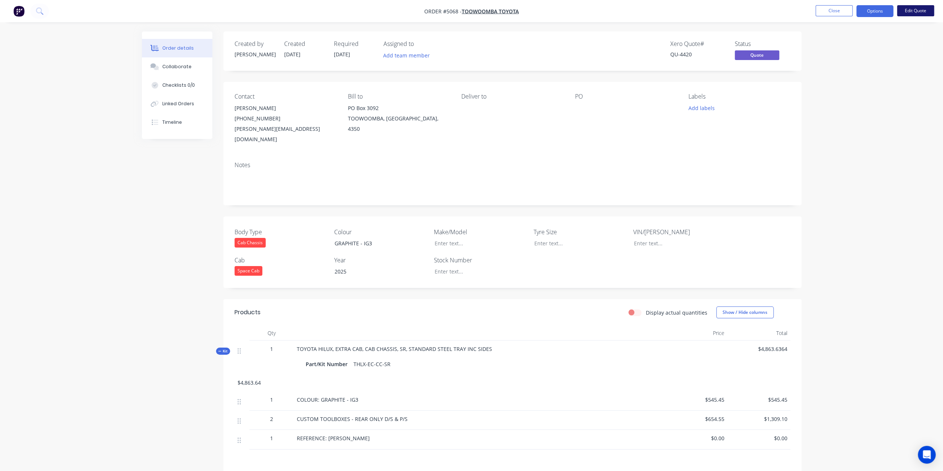
click at [917, 9] on button "Edit Quote" at bounding box center [915, 10] width 37 height 11
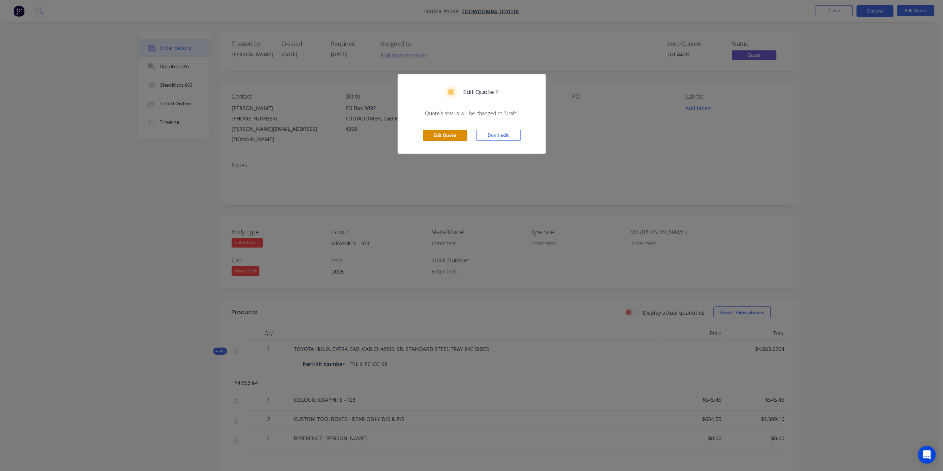
click at [443, 132] on button "Edit Quote" at bounding box center [445, 135] width 44 height 11
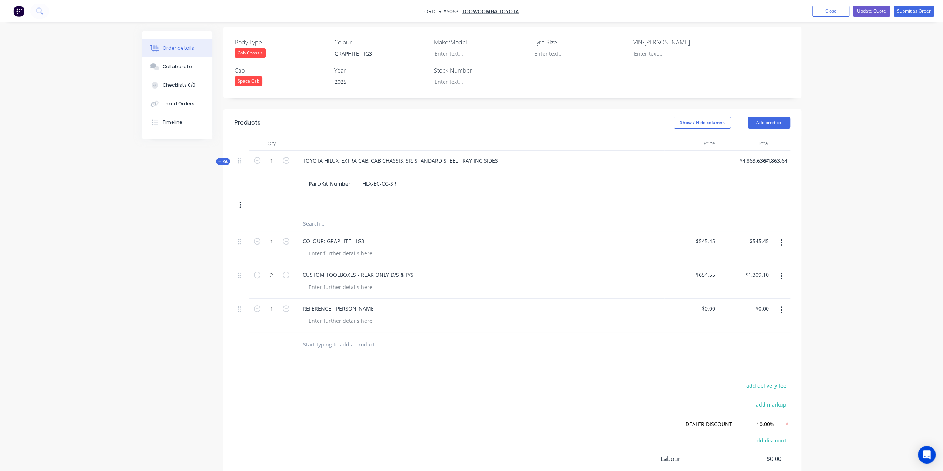
scroll to position [222, 0]
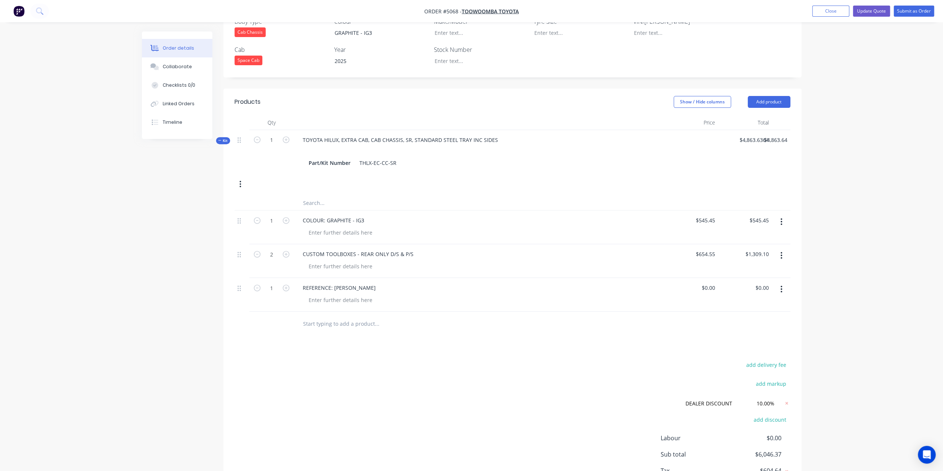
click at [336, 316] on input "text" at bounding box center [377, 323] width 148 height 15
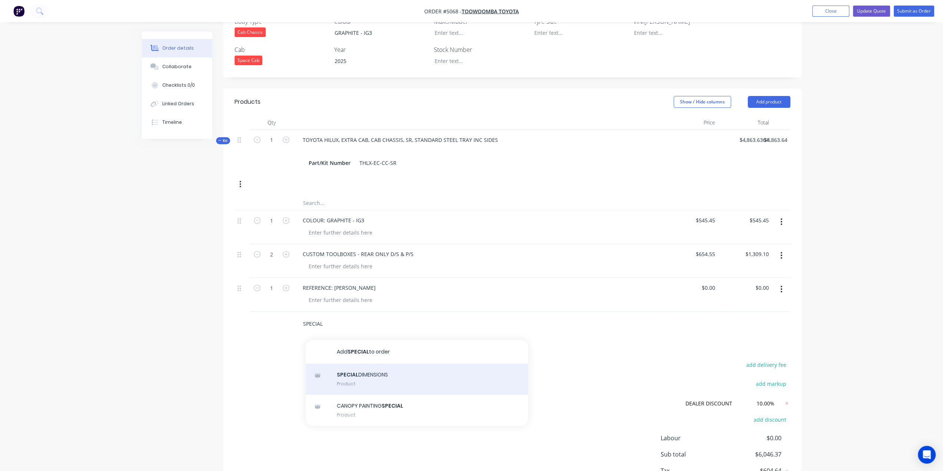
type input "SPECIAL"
click at [353, 363] on div "SPECIAL DIMENSIONS Product" at bounding box center [417, 378] width 222 height 31
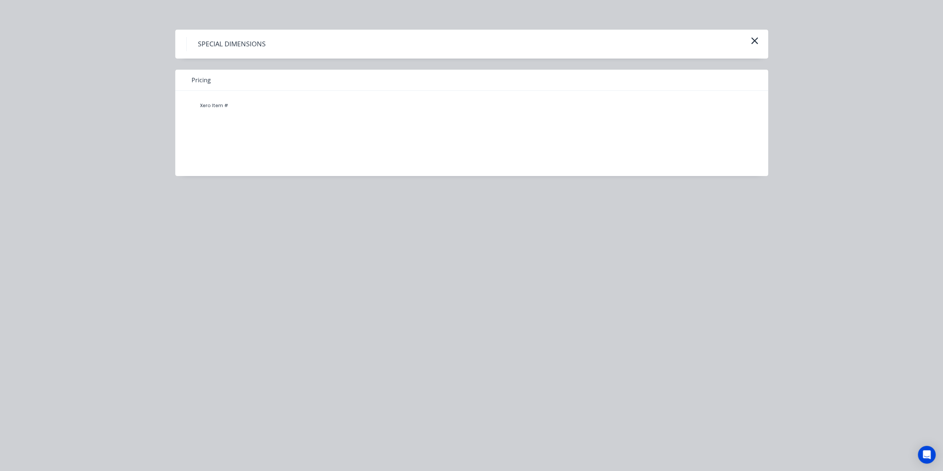
drag, startPoint x: 160, startPoint y: 14, endPoint x: 161, endPoint y: 21, distance: 7.1
click at [161, 21] on div "SPECIAL DIMENSIONS Pricing Xero Item #" at bounding box center [471, 235] width 943 height 471
click at [840, 96] on div "SPECIAL DIMENSIONS Pricing Xero Item #" at bounding box center [471, 235] width 943 height 471
click at [754, 41] on icon "button" at bounding box center [754, 40] width 7 height 7
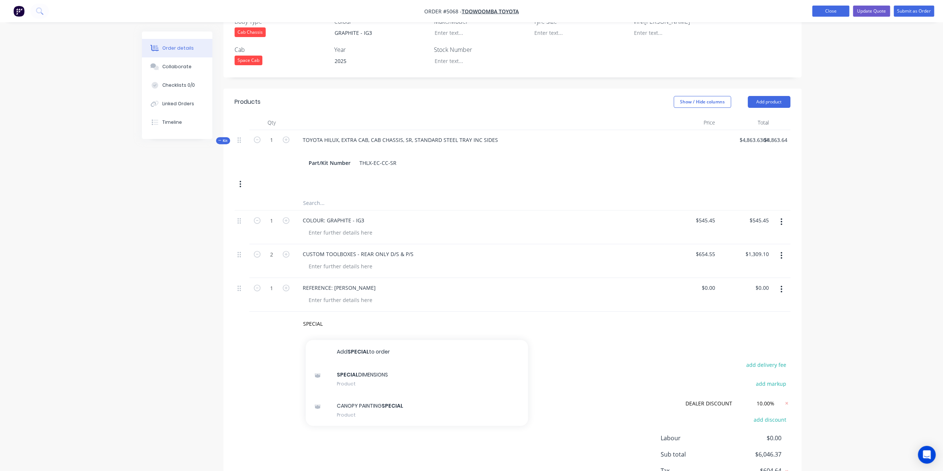
click at [840, 10] on button "Close" at bounding box center [830, 11] width 37 height 11
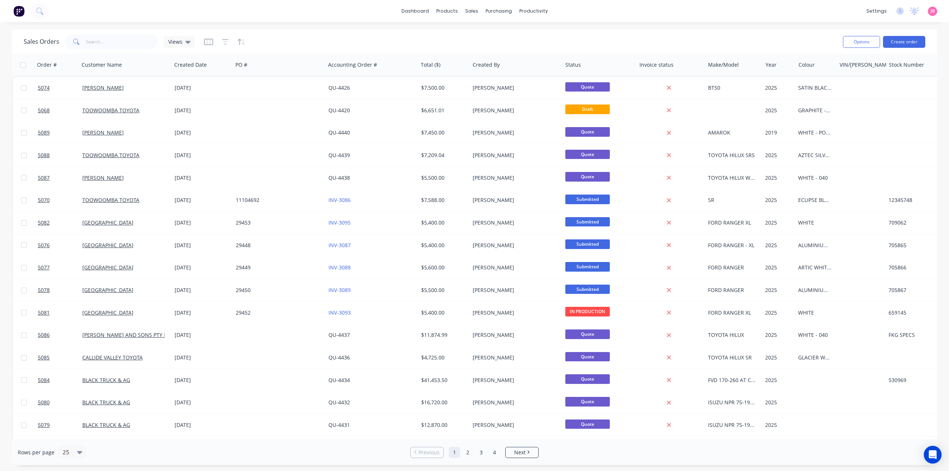
click at [468, 42] on div "Sales Orders Views" at bounding box center [430, 42] width 813 height 18
click at [22, 9] on img at bounding box center [18, 11] width 11 height 11
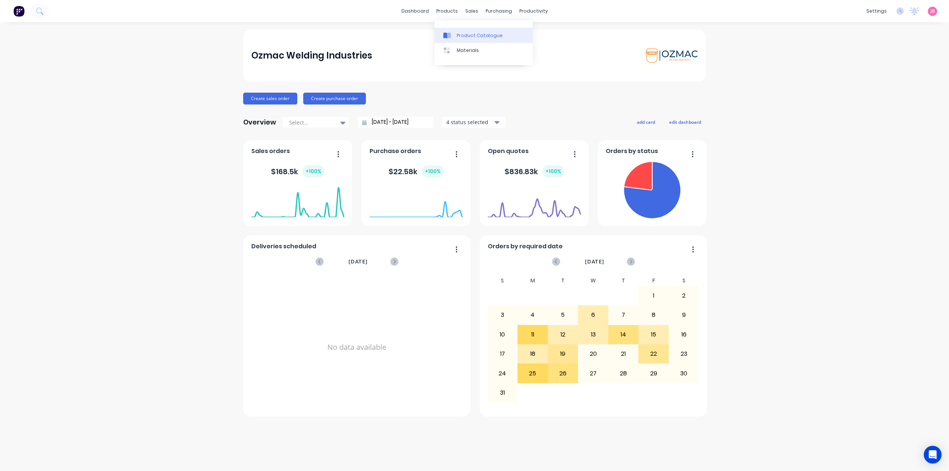
click at [459, 36] on div "Product Catalogue" at bounding box center [479, 35] width 46 height 7
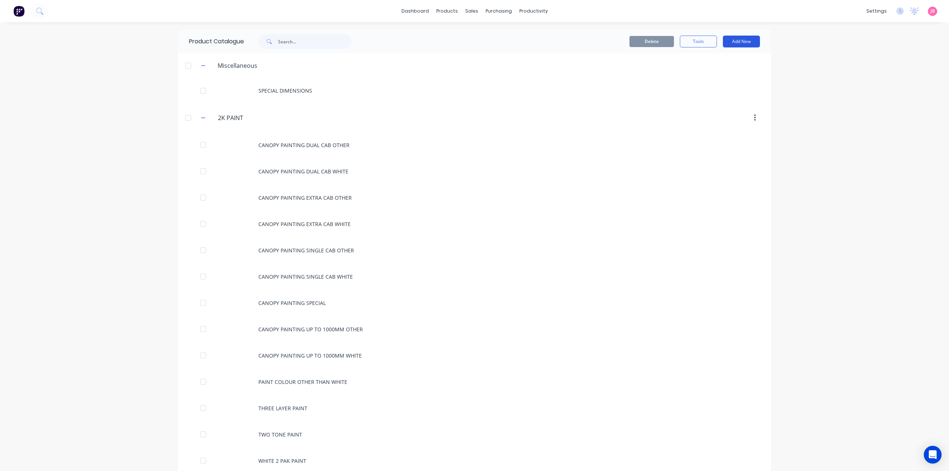
click at [734, 42] on button "Add New" at bounding box center [741, 42] width 37 height 12
click at [711, 89] on div "Product Kit" at bounding box center [724, 90] width 57 height 11
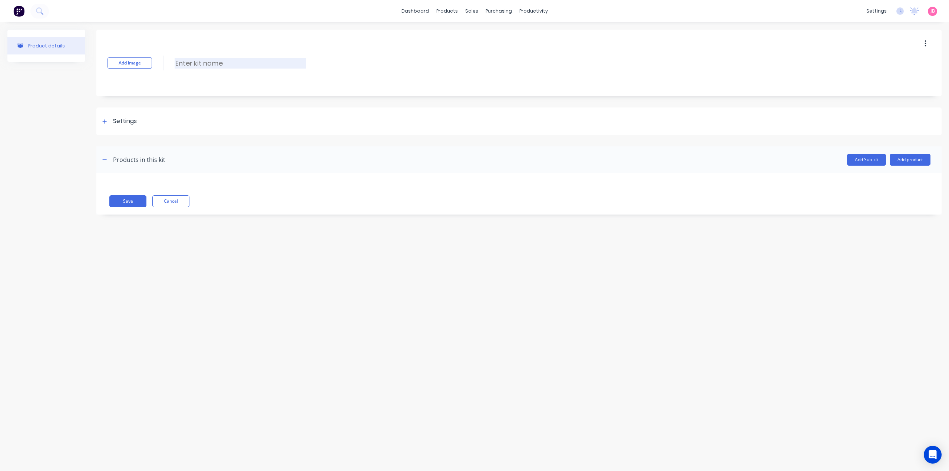
click at [189, 66] on input at bounding box center [240, 63] width 131 height 11
type input "SPECIAL REQUEST"
click at [16, 8] on img at bounding box center [18, 11] width 11 height 11
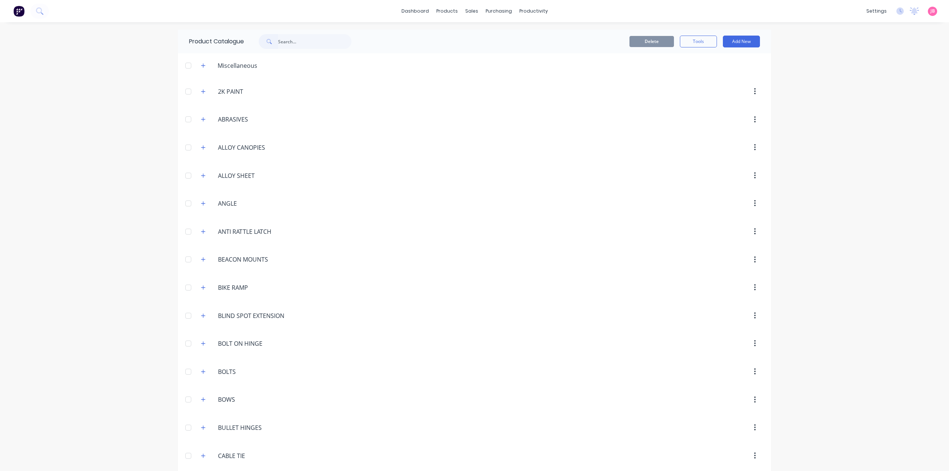
scroll to position [593, 0]
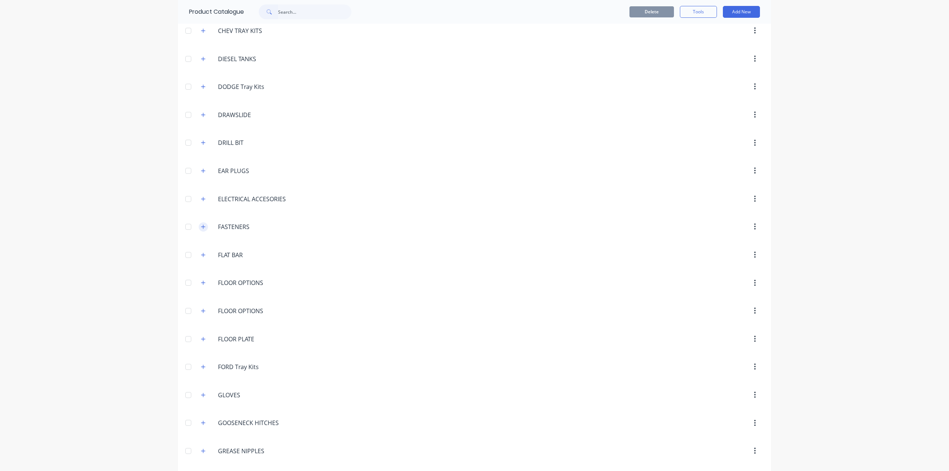
click at [201, 224] on icon "button" at bounding box center [203, 226] width 4 height 5
click at [201, 227] on icon "button" at bounding box center [203, 227] width 4 height 0
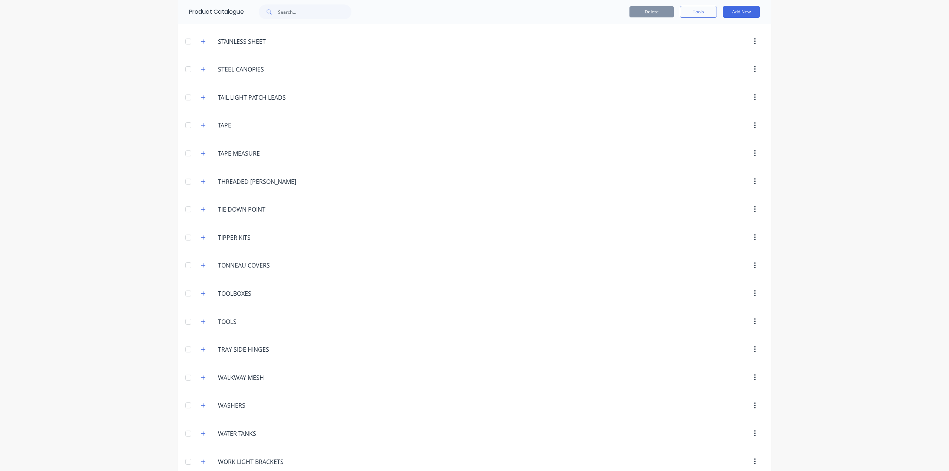
scroll to position [2695, 0]
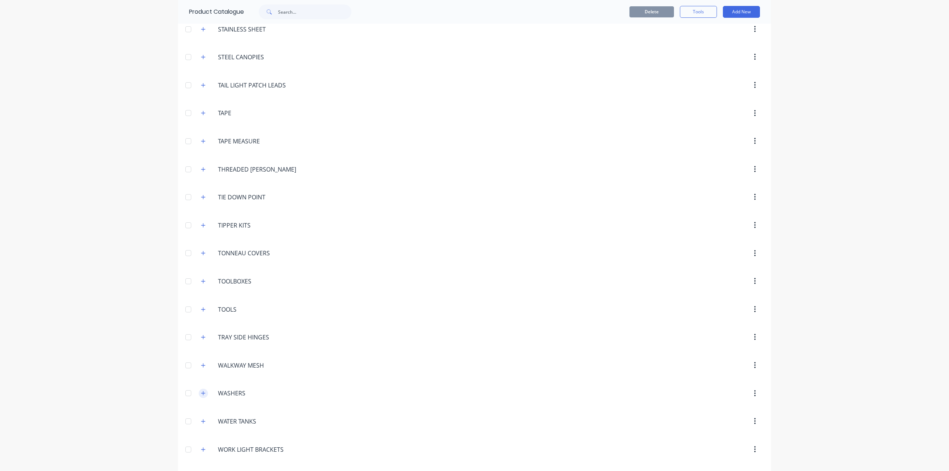
click at [203, 389] on button "button" at bounding box center [203, 393] width 9 height 9
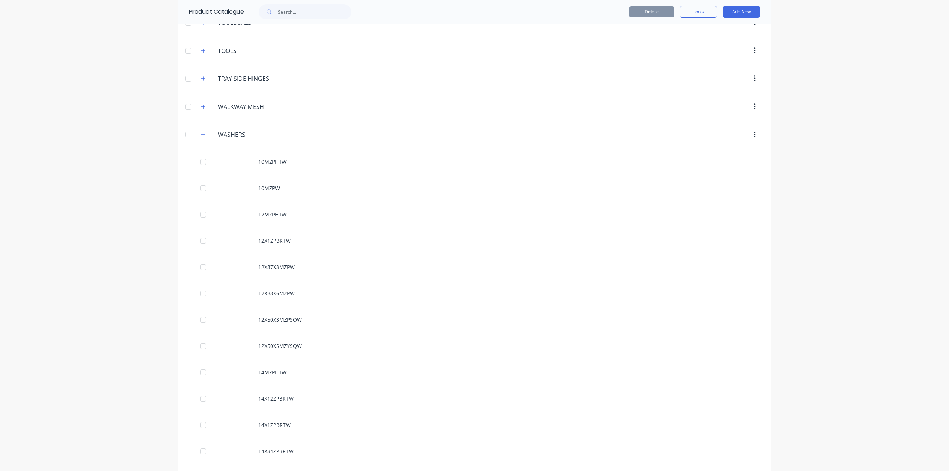
scroll to position [2955, 0]
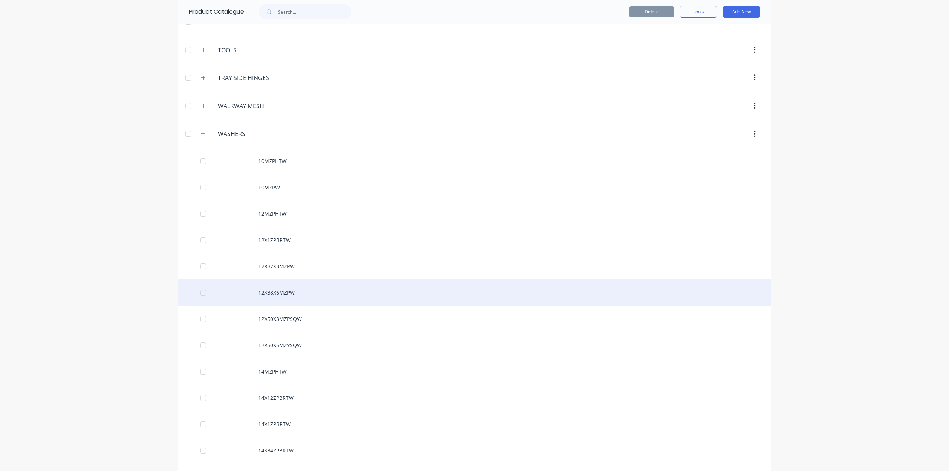
click at [274, 279] on div "12X38X6MZPW" at bounding box center [474, 292] width 593 height 26
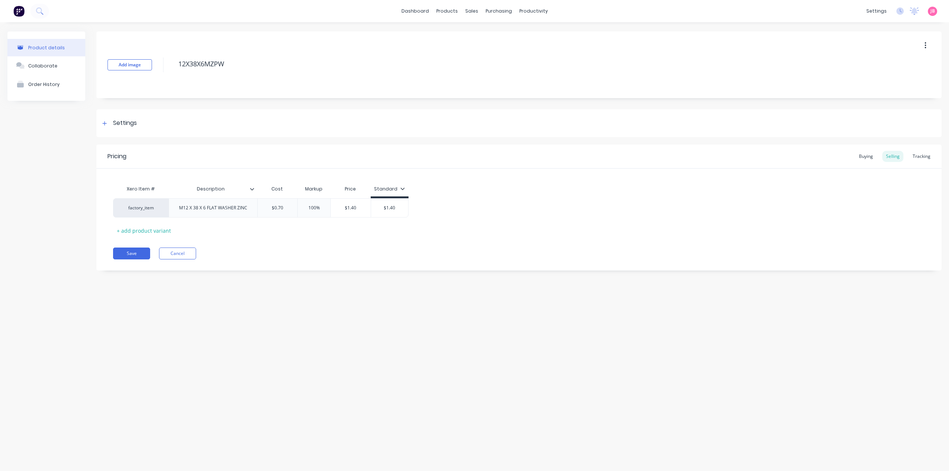
type textarea "x"
click at [361, 242] on div "Pricing Buying Selling Tracking Xero Item # Description Cost Markup Price Stand…" at bounding box center [518, 208] width 845 height 126
click at [282, 243] on div "Pricing Buying Selling Tracking Xero Item # Description Cost Markup Price Stand…" at bounding box center [518, 208] width 845 height 126
click at [18, 11] on img at bounding box center [18, 11] width 11 height 11
